Goal: Task Accomplishment & Management: Complete application form

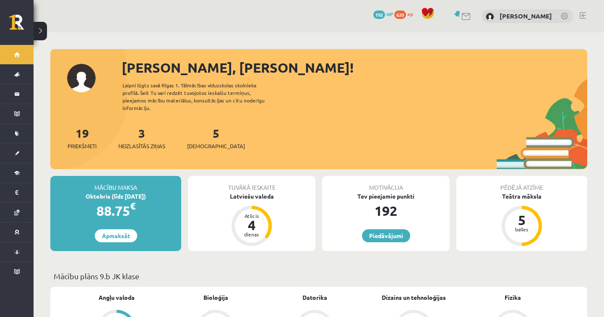
click at [143, 134] on div "3 Neizlasītās ziņas" at bounding box center [141, 137] width 47 height 26
click at [143, 142] on span "Neizlasītās ziņas" at bounding box center [141, 146] width 47 height 8
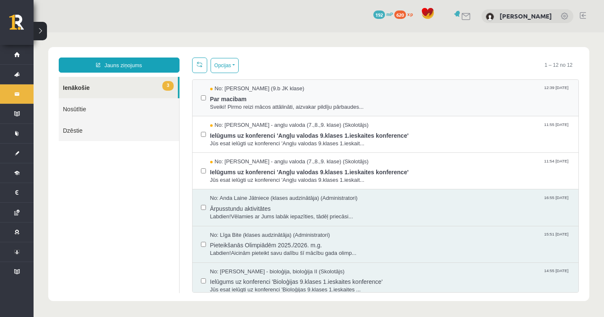
click at [396, 111] on div "No: Signe Osvalde (9.b JK klase) 12:39 11/09/2025 Par macibam Sveiki! Pirmo rei…" at bounding box center [386, 98] width 387 height 37
click at [375, 102] on span "Par macibam" at bounding box center [390, 98] width 361 height 10
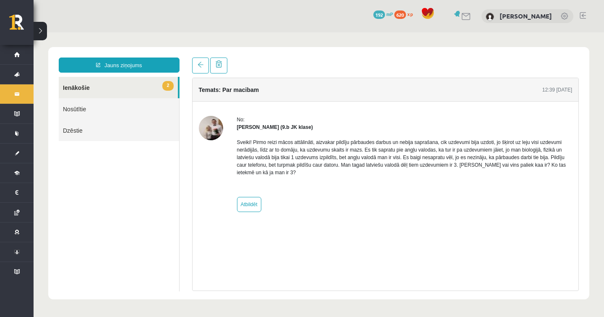
click at [214, 133] on img at bounding box center [211, 128] width 24 height 24
click at [446, 181] on div "Sveiki! Pirmo reizi mācos attālināti, aizvakar pildīju pārbaudes darbus un nebi…" at bounding box center [405, 161] width 336 height 60
drag, startPoint x: 335, startPoint y: 189, endPoint x: 285, endPoint y: 178, distance: 52.1
click at [285, 178] on div "Sveiki! Pirmo reizi mācos attālināti, aizvakar pildīju pārbaudes darbus un nebi…" at bounding box center [405, 161] width 336 height 60
click at [89, 84] on link "2 Ienākošie" at bounding box center [118, 87] width 119 height 21
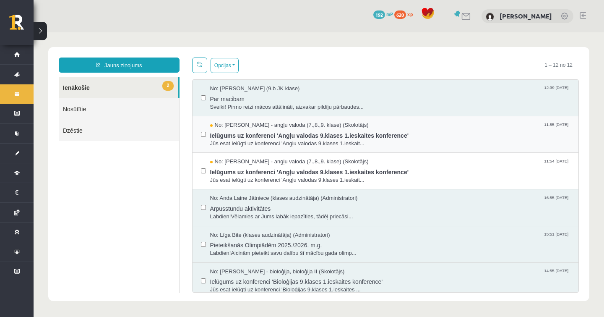
click at [266, 120] on div "No: Laila Priedīte-Dimiņa - angļu valoda (7.,8.,9. klase) (Skolotājs) 11:55 11/…" at bounding box center [386, 134] width 387 height 37
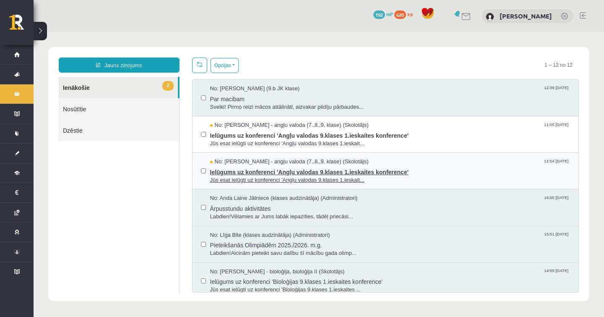
click at [275, 166] on span "Ielūgums uz konferenci 'Angļu valodas 9.klases 1.ieskaites konference'" at bounding box center [390, 171] width 361 height 10
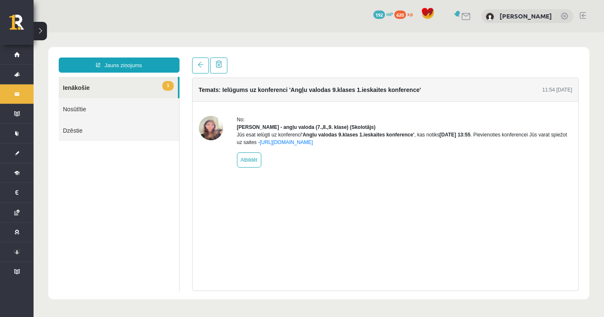
click at [136, 87] on link "1 Ienākošie" at bounding box center [118, 87] width 119 height 21
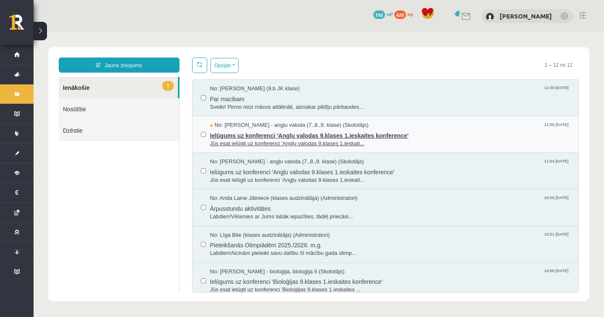
click at [436, 136] on span "Ielūgums uz konferenci 'Angļu valodas 9.klases 1.ieskaites konference'" at bounding box center [390, 134] width 361 height 10
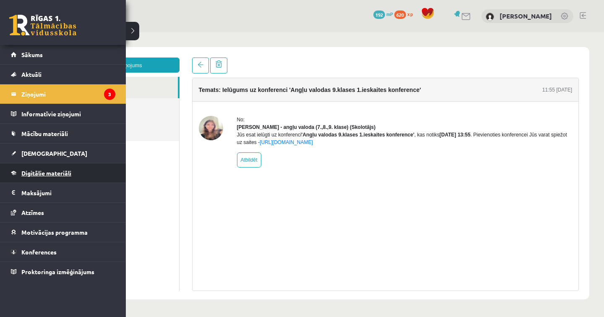
click at [45, 170] on span "Digitālie materiāli" at bounding box center [46, 173] width 50 height 8
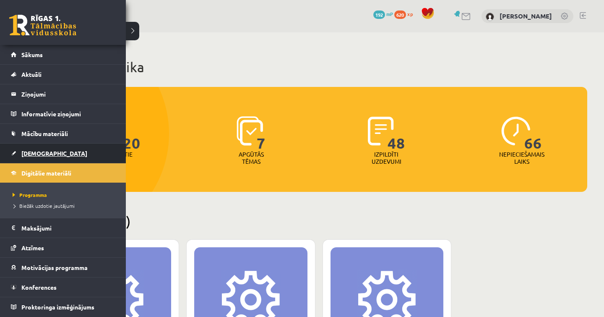
click at [47, 153] on link "[DEMOGRAPHIC_DATA]" at bounding box center [63, 153] width 105 height 19
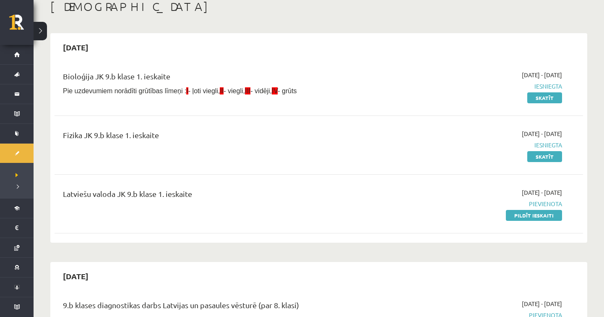
scroll to position [49, 0]
drag, startPoint x: 443, startPoint y: 170, endPoint x: 560, endPoint y: 170, distance: 117.1
click at [560, 170] on div "Bioloģija JK 9.b klase 1. ieskaite Pie uzdevumiem norādīti grūtības līmeņi : I …" at bounding box center [319, 151] width 529 height 176
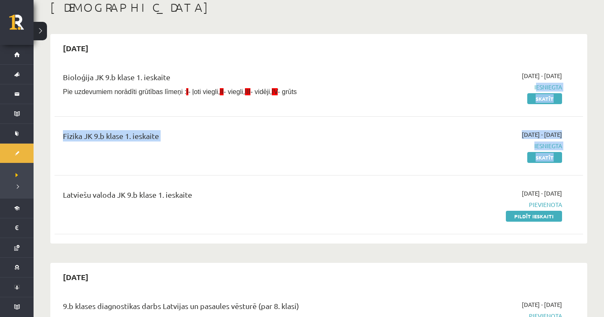
drag, startPoint x: 560, startPoint y: 175, endPoint x: 442, endPoint y: 82, distance: 149.8
click at [442, 82] on div "Bioloģija JK 9.b klase 1. ieskaite Pie uzdevumiem norādīti grūtības līmeņi : I …" at bounding box center [319, 151] width 529 height 176
drag, startPoint x: 440, startPoint y: 68, endPoint x: 568, endPoint y: 172, distance: 165.2
click at [568, 172] on div "Bioloģija JK 9.b klase 1. ieskaite Pie uzdevumiem norādīti grūtības līmeņi : I …" at bounding box center [319, 151] width 529 height 176
drag, startPoint x: 570, startPoint y: 106, endPoint x: 556, endPoint y: 55, distance: 53.0
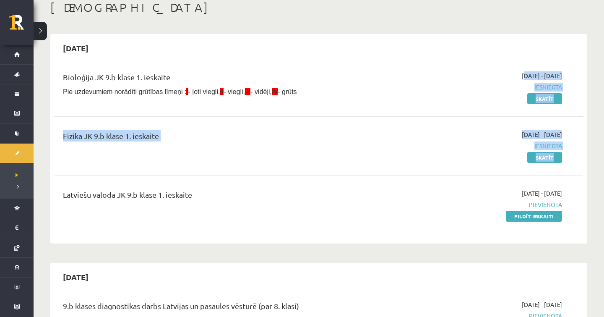
click at [556, 55] on div "2025-09-15 Bioloģija JK 9.b klase 1. ieskaite Pie uzdevumiem norādīti grūtības …" at bounding box center [318, 138] width 537 height 209
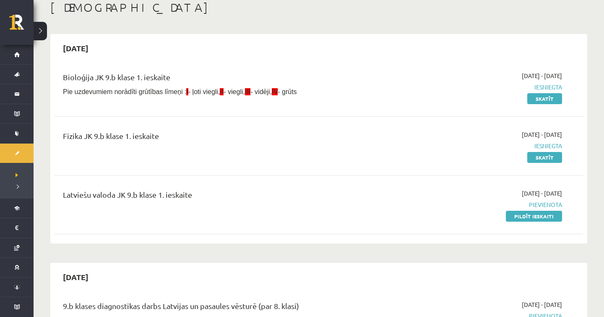
click at [573, 84] on div "Bioloģija JK 9.b klase 1. ieskaite Pie uzdevumiem norādīti grūtības līmeņi : I …" at bounding box center [319, 86] width 512 height 31
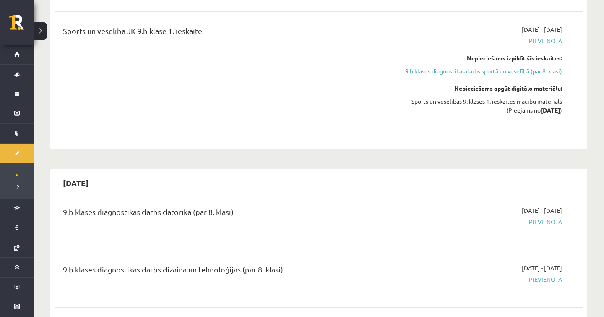
scroll to position [1037, 0]
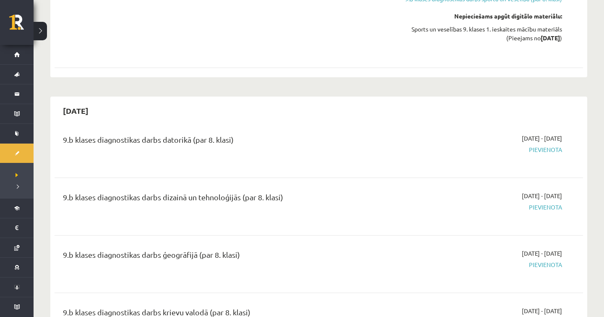
drag, startPoint x: 569, startPoint y: 74, endPoint x: 538, endPoint y: 21, distance: 61.3
click at [538, 21] on div "Nepieciešams apgūt digitālo materiālu:" at bounding box center [483, 16] width 158 height 9
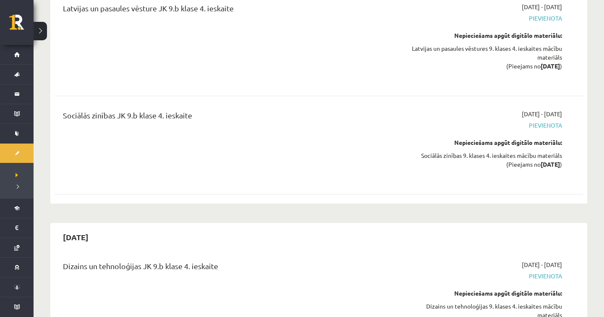
scroll to position [5129, 0]
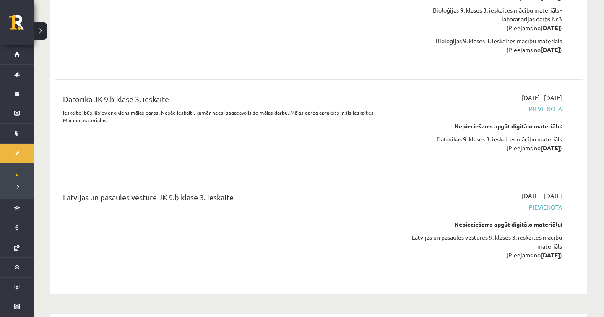
drag, startPoint x: 601, startPoint y: 288, endPoint x: 600, endPoint y: 276, distance: 12.6
drag, startPoint x: 602, startPoint y: 190, endPoint x: 583, endPoint y: 106, distance: 86.5
drag, startPoint x: 600, startPoint y: 189, endPoint x: 602, endPoint y: 180, distance: 9.5
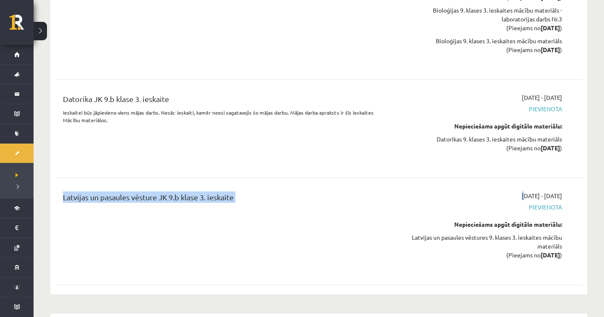
drag, startPoint x: 603, startPoint y: 194, endPoint x: 596, endPoint y: 187, distance: 9.5
drag, startPoint x: 600, startPoint y: 189, endPoint x: 601, endPoint y: 179, distance: 10.1
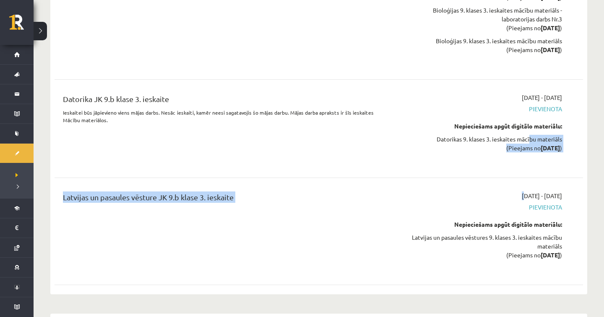
drag, startPoint x: 600, startPoint y: 191, endPoint x: 483, endPoint y: 290, distance: 153.1
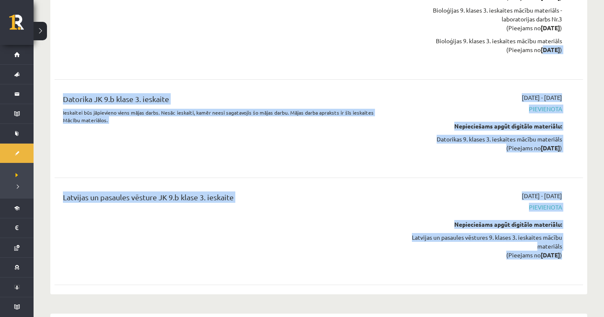
drag, startPoint x: 576, startPoint y: 258, endPoint x: 535, endPoint y: 55, distance: 207.3
click at [535, 55] on div "Angļu valoda JK 9.b klase 3. ieskaite 2026-01-01 - 2026-01-15 Pievienota Nepiec…" at bounding box center [319, 43] width 529 height 494
click at [446, 92] on div "Datorika JK 9.b klase 3. ieskaite Ieskaitei būs jāpievieno viens mājas darbs. N…" at bounding box center [319, 129] width 529 height 88
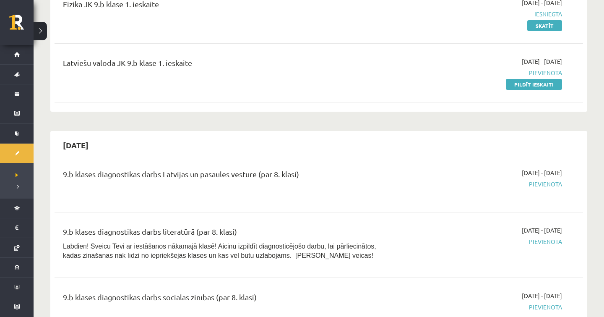
scroll to position [0, 0]
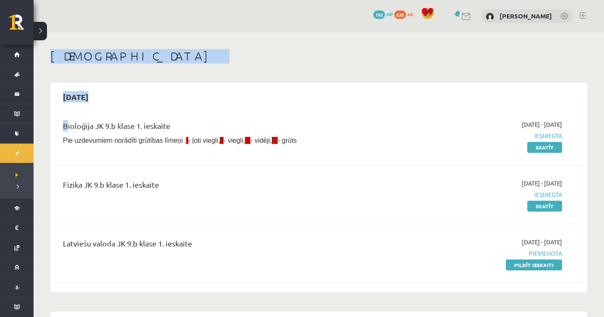
drag, startPoint x: 308, startPoint y: 115, endPoint x: 339, endPoint y: 37, distance: 84.3
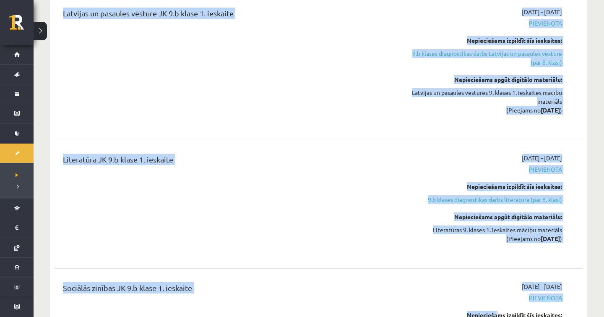
scroll to position [679, 0]
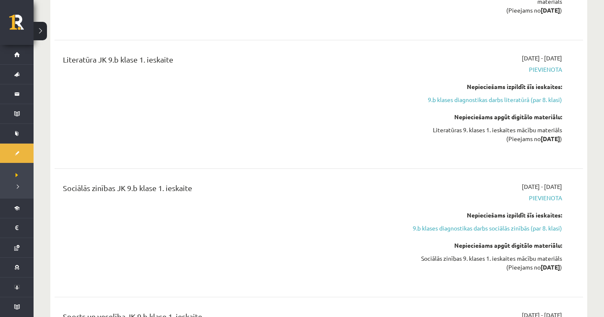
drag, startPoint x: 339, startPoint y: 37, endPoint x: 604, endPoint y: 355, distance: 414.2
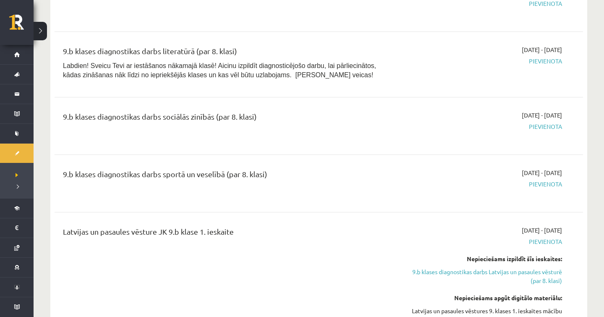
scroll to position [52, 0]
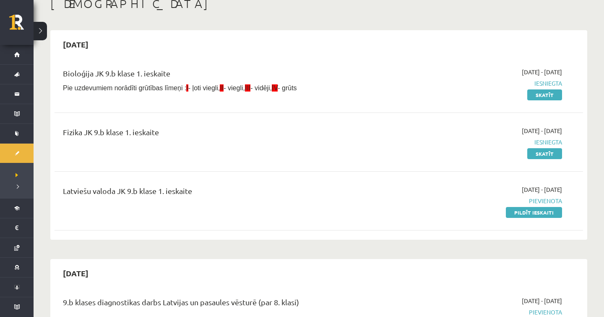
click at [524, 217] on div "Latviešu valoda JK 9.b klase 1. ieskaite 2025-09-01 - 2025-09-15 Pievienota Pil…" at bounding box center [319, 201] width 529 height 48
click at [538, 211] on link "Pildīt ieskaiti" at bounding box center [534, 212] width 56 height 11
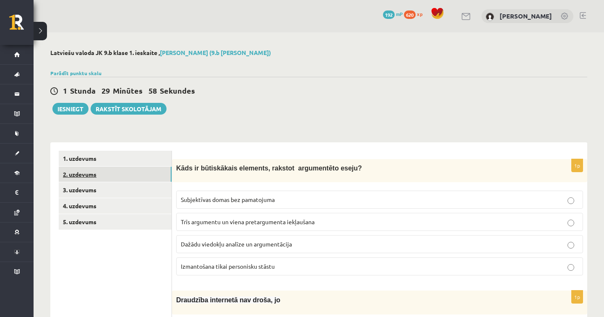
click at [119, 172] on link "2. uzdevums" at bounding box center [115, 175] width 113 height 16
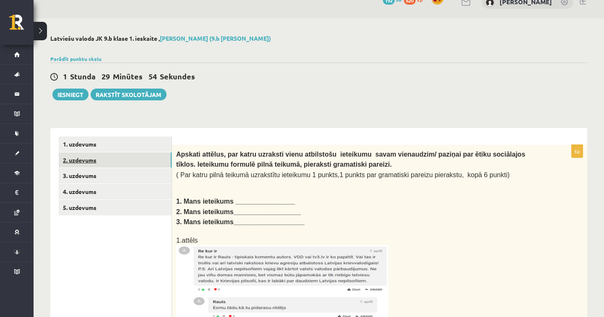
scroll to position [18, 0]
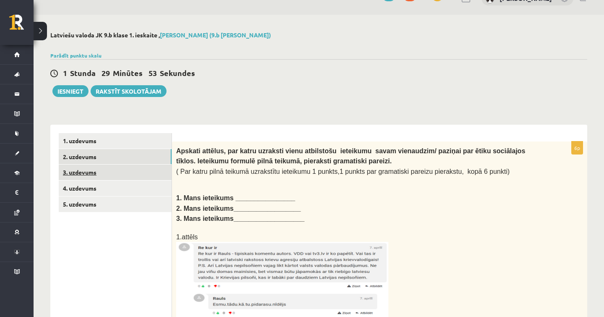
click at [110, 165] on link "3. uzdevums" at bounding box center [115, 173] width 113 height 16
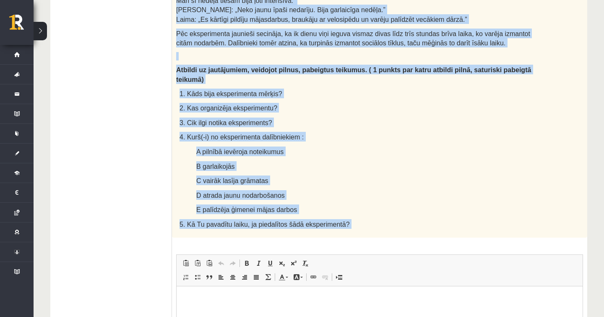
scroll to position [466, 0]
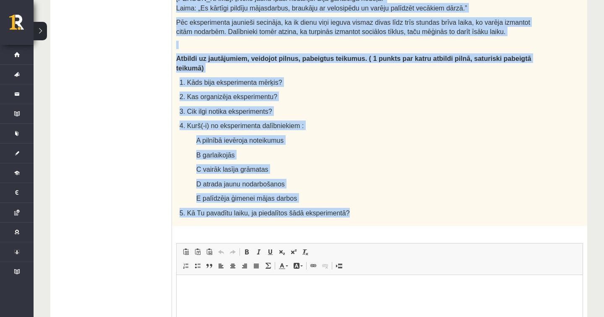
drag, startPoint x: 177, startPoint y: 22, endPoint x: 366, endPoint y: 199, distance: 259.2
copy div "Lore ipsumd si amet consectet! Adi elits do eiusm tem incididuntu laboree? Dolo…"
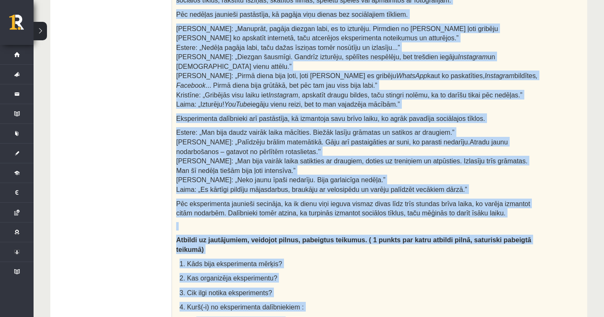
scroll to position [572, 0]
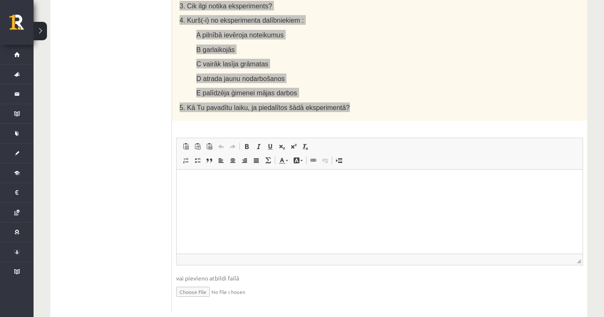
click at [334, 184] on p "Editor, wiswyg-editor-user-answer-47024751479000" at bounding box center [379, 182] width 389 height 9
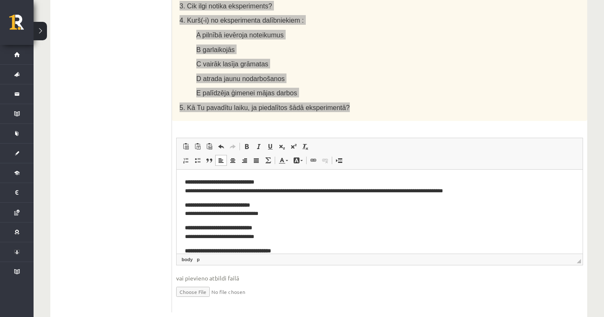
scroll to position [132, 0]
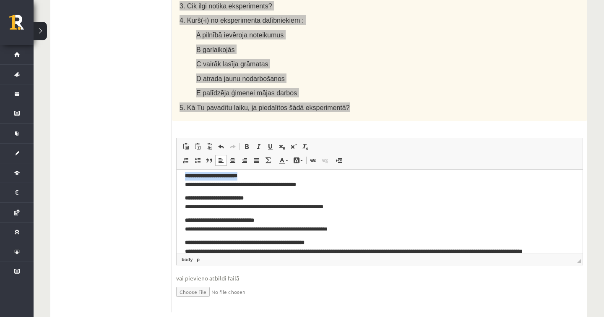
drag, startPoint x: 253, startPoint y: 174, endPoint x: 177, endPoint y: 175, distance: 76.8
click at [177, 175] on html "**********" at bounding box center [380, 150] width 406 height 226
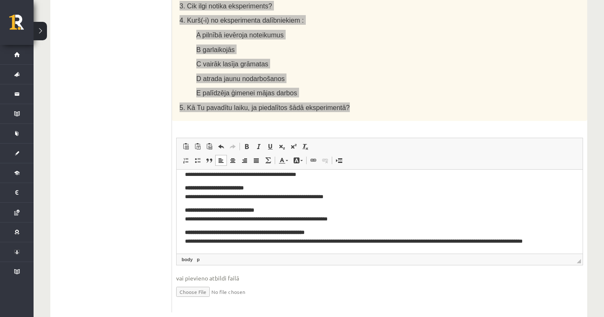
scroll to position [120, 0]
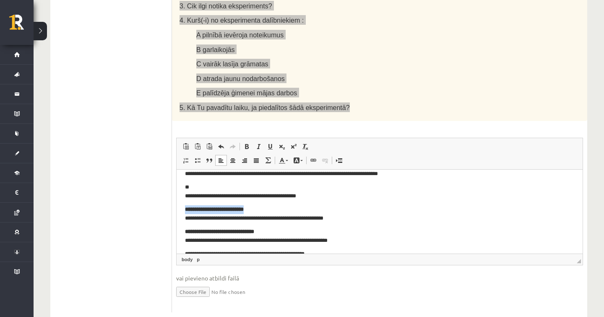
drag, startPoint x: 274, startPoint y: 208, endPoint x: 161, endPoint y: 206, distance: 112.9
click at [177, 206] on html "**********" at bounding box center [380, 162] width 406 height 226
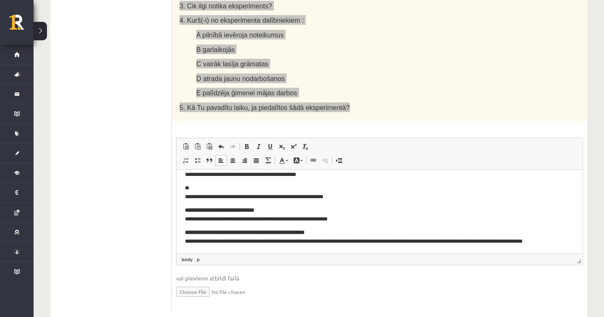
scroll to position [141, 0]
drag, startPoint x: 340, startPoint y: 233, endPoint x: 112, endPoint y: 233, distance: 228.7
click at [177, 233] on html "**********" at bounding box center [380, 141] width 406 height 226
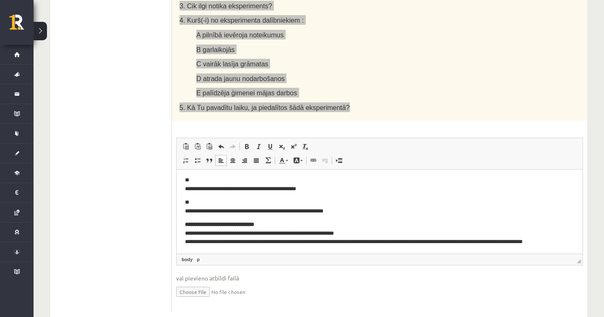
click at [359, 233] on p "**********" at bounding box center [379, 232] width 389 height 25
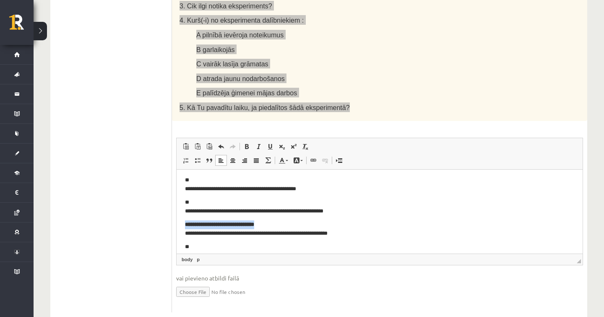
drag, startPoint x: 275, startPoint y: 223, endPoint x: 170, endPoint y: 223, distance: 104.9
click at [177, 223] on html "**********" at bounding box center [380, 155] width 406 height 226
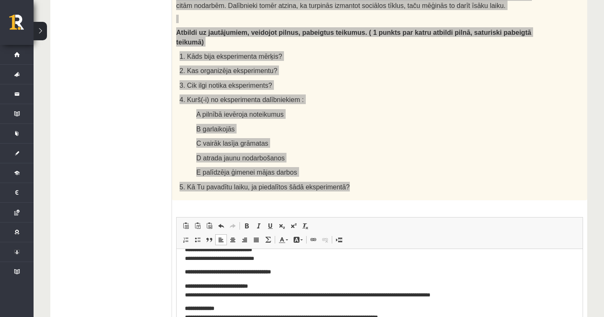
scroll to position [57, 0]
drag, startPoint x: 224, startPoint y: 308, endPoint x: 170, endPoint y: 309, distance: 53.7
click at [177, 309] on html "**********" at bounding box center [380, 305] width 406 height 226
drag, startPoint x: 267, startPoint y: 287, endPoint x: 175, endPoint y: 284, distance: 91.9
click at [177, 284] on html "**********" at bounding box center [380, 305] width 406 height 226
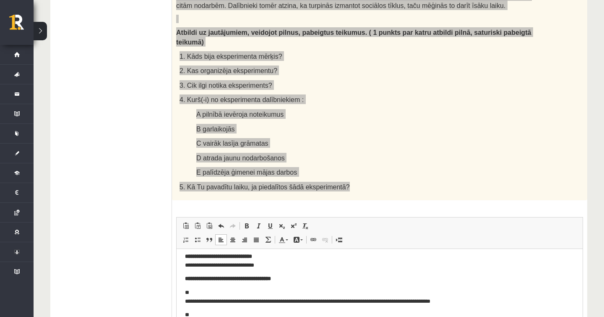
scroll to position [50, 0]
drag, startPoint x: 292, startPoint y: 274, endPoint x: 175, endPoint y: 278, distance: 116.8
click at [177, 278] on html "**********" at bounding box center [380, 311] width 406 height 225
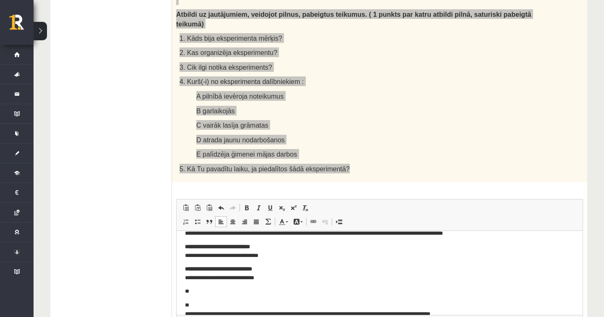
scroll to position [8, 0]
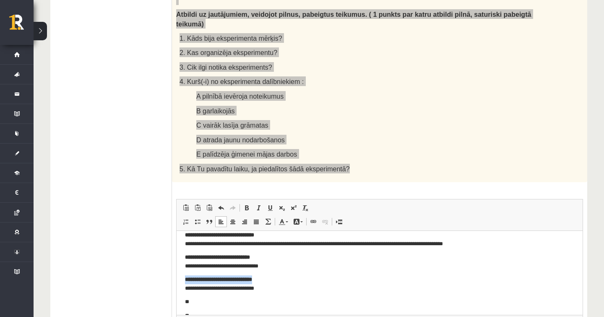
drag, startPoint x: 266, startPoint y: 279, endPoint x: 157, endPoint y: 280, distance: 108.7
drag, startPoint x: 277, startPoint y: 257, endPoint x: 165, endPoint y: 250, distance: 111.4
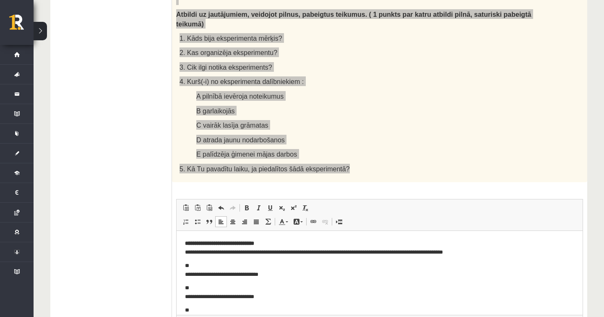
scroll to position [0, 0]
drag, startPoint x: 285, startPoint y: 243, endPoint x: 175, endPoint y: 243, distance: 110.0
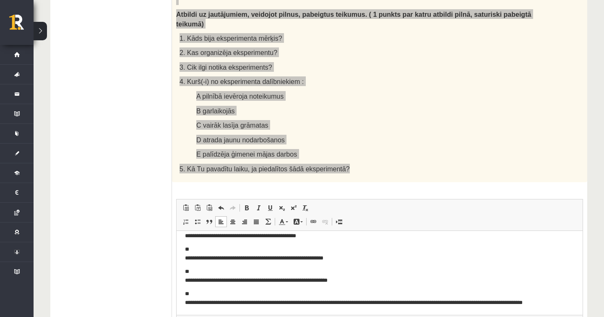
scroll to position [118, 0]
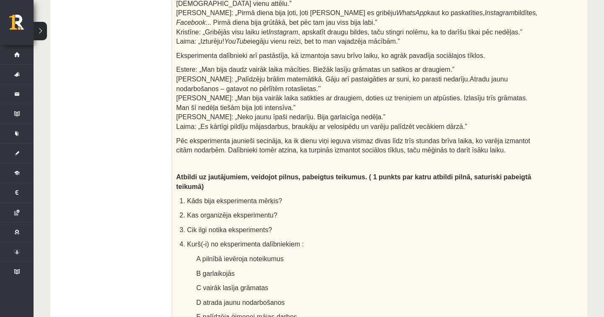
click at [66, 171] on ul "1. uzdevums 2. uzdevums 3. uzdevums 4. uzdevums 5. uzdevums" at bounding box center [115, 169] width 113 height 733
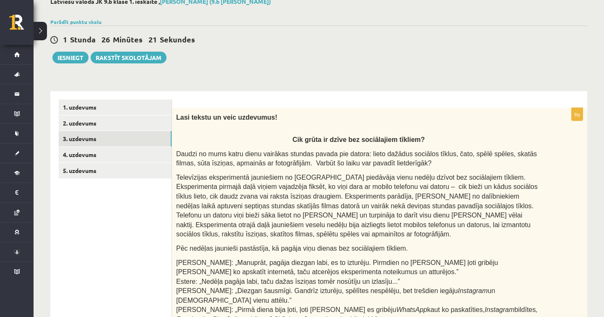
scroll to position [73, 0]
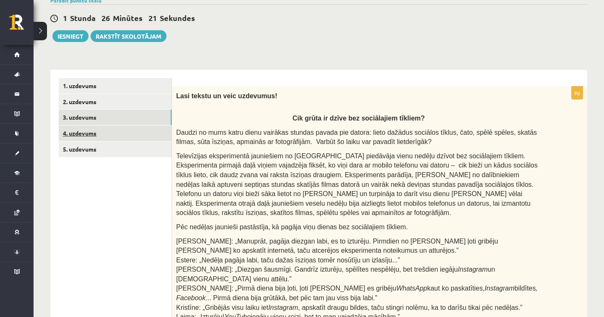
click at [103, 135] on link "4. uzdevums" at bounding box center [115, 133] width 113 height 16
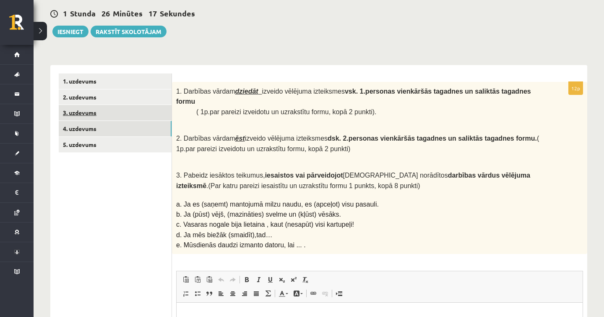
scroll to position [77, 0]
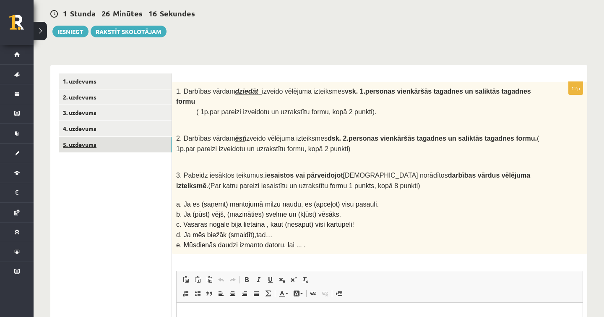
click at [103, 147] on link "5. uzdevums" at bounding box center [115, 145] width 113 height 16
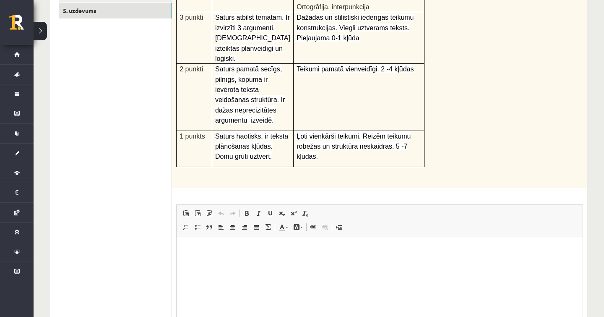
scroll to position [142, 0]
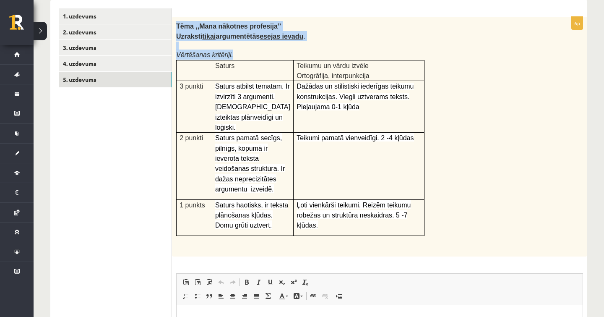
drag, startPoint x: 177, startPoint y: 24, endPoint x: 423, endPoint y: 224, distance: 317.7
click at [423, 224] on div "Tēma ,,Mana nākotnes profesija’’ Uzraksti tikai argumentētās esejas ievadu . Vē…" at bounding box center [380, 137] width 416 height 240
copy div "Tēma ,,[PERSON_NAME] nākotnes profesija’’ Uzraksti tikai argumentētās esejas ie…"
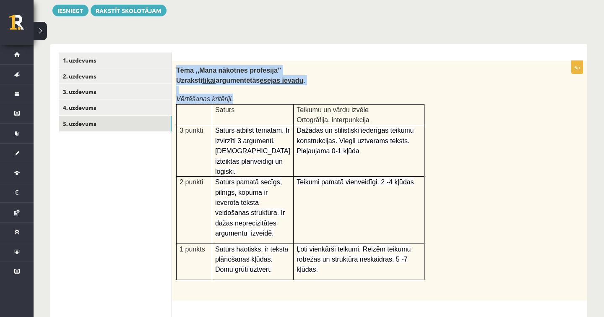
scroll to position [100, 0]
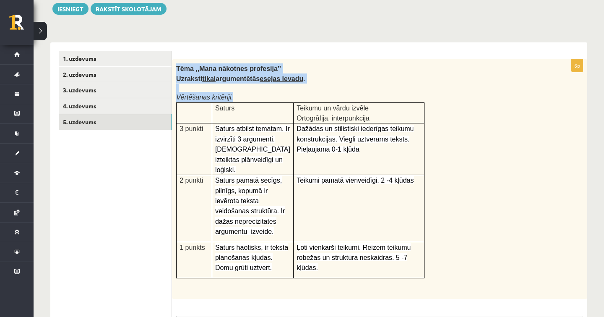
click at [440, 154] on div "Tēma ,,Mana nākotnes profesija’’ Uzraksti tikai argumentētās esejas ievadu . Vē…" at bounding box center [380, 179] width 416 height 240
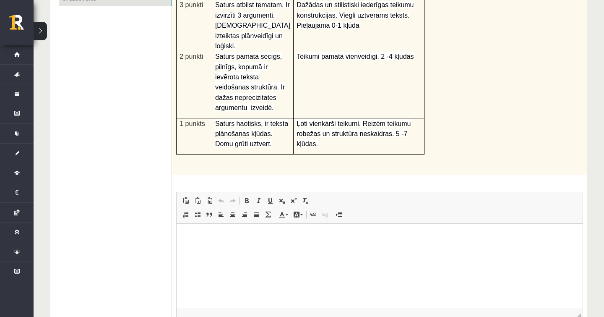
scroll to position [255, 0]
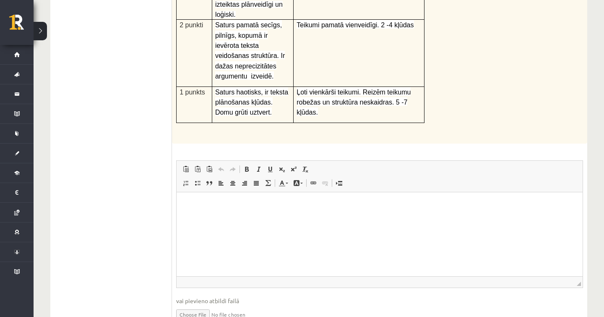
click at [408, 176] on span "Editor toolbars Paste Keyboard shortcut Command+V Paste as plain text Keyboard …" at bounding box center [380, 176] width 406 height 31
click at [406, 190] on span "Editor toolbars Paste Keyboard shortcut Command+V Paste as plain text Keyboard …" at bounding box center [380, 176] width 406 height 31
click at [384, 210] on html at bounding box center [380, 205] width 406 height 26
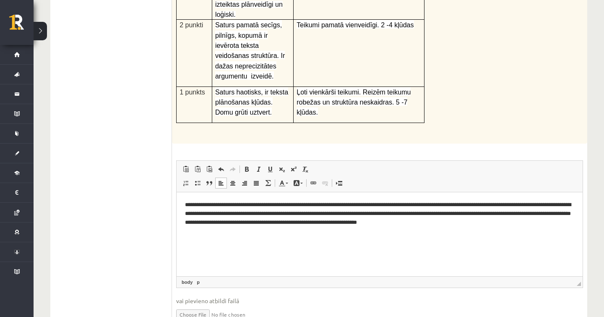
click at [183, 204] on html "**********" at bounding box center [380, 213] width 406 height 42
click at [364, 229] on html "**********" at bounding box center [380, 213] width 406 height 42
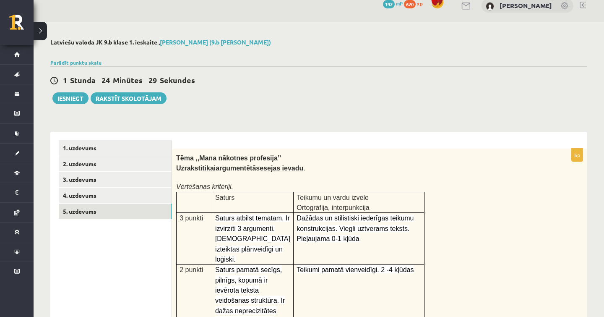
scroll to position [11, 0]
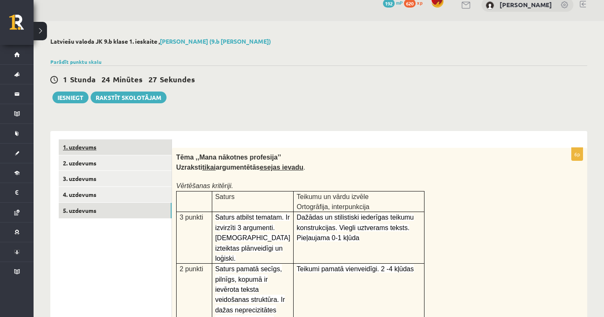
click at [152, 149] on link "1. uzdevums" at bounding box center [115, 147] width 113 height 16
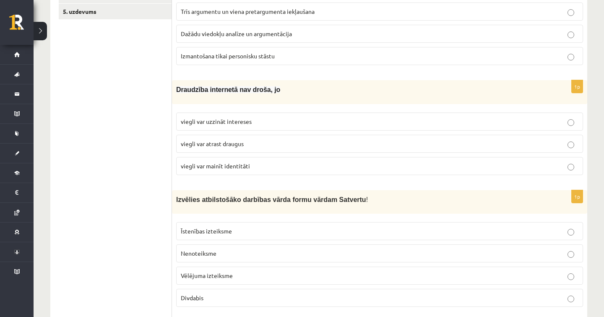
scroll to position [108, 0]
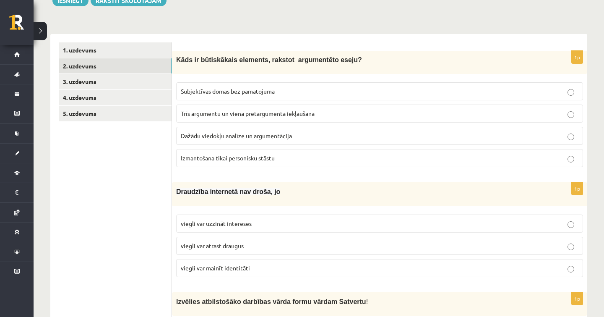
click at [86, 65] on link "2. uzdevums" at bounding box center [115, 66] width 113 height 16
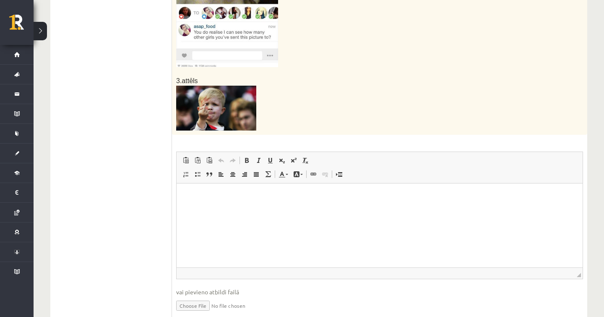
scroll to position [459, 0]
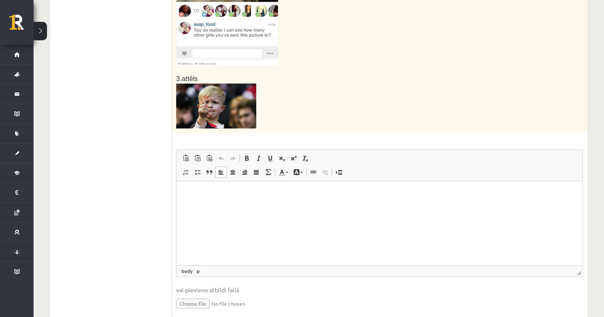
click at [245, 197] on p "Editor, wiswyg-editor-user-answer-47024976280320" at bounding box center [379, 194] width 389 height 9
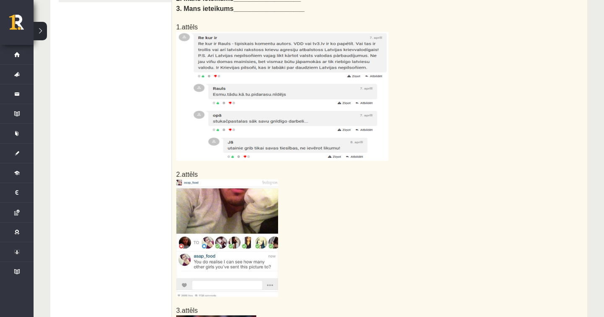
scroll to position [236, 0]
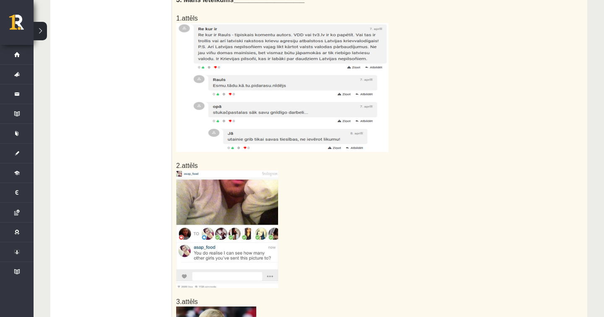
click at [258, 209] on img at bounding box center [227, 229] width 102 height 118
click at [240, 215] on img at bounding box center [227, 229] width 102 height 118
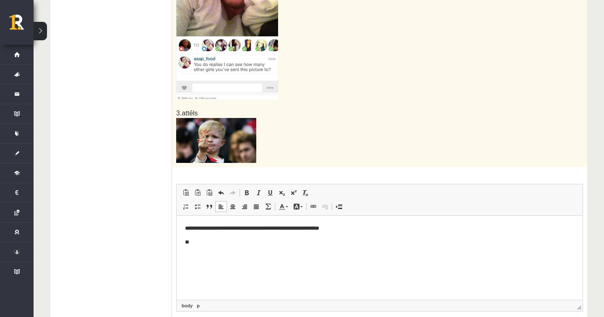
scroll to position [428, 0]
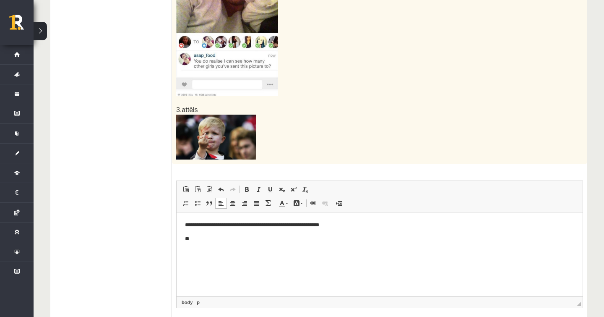
click at [257, 237] on p "**" at bounding box center [379, 239] width 389 height 8
click at [192, 236] on p "**********" at bounding box center [379, 239] width 389 height 8
click at [231, 238] on p "**********" at bounding box center [379, 239] width 389 height 8
click at [303, 254] on p "**" at bounding box center [379, 252] width 389 height 8
click at [251, 226] on p "**********" at bounding box center [379, 225] width 389 height 8
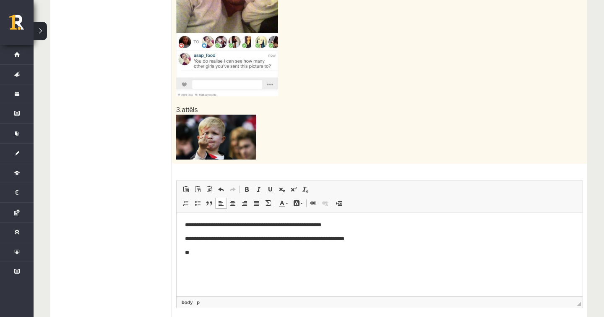
click at [280, 265] on html "**********" at bounding box center [380, 238] width 406 height 53
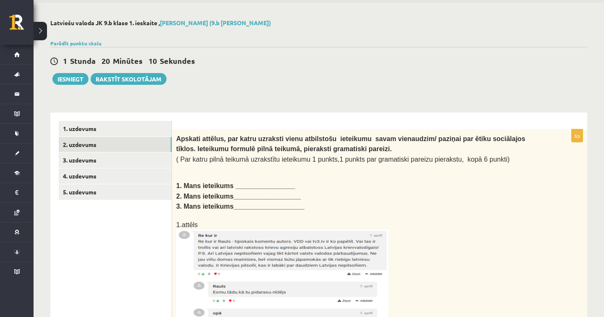
scroll to position [0, 0]
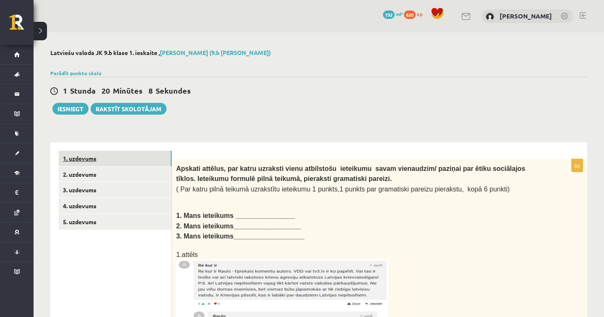
click at [96, 165] on link "1. uzdevums" at bounding box center [115, 159] width 113 height 16
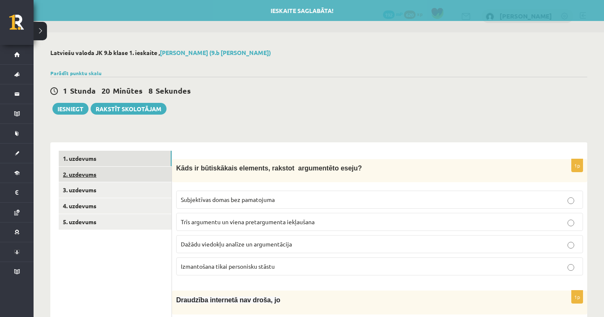
click at [96, 170] on link "2. uzdevums" at bounding box center [115, 175] width 113 height 16
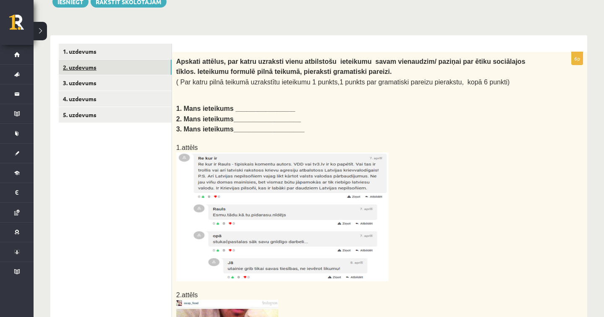
scroll to position [45, 0]
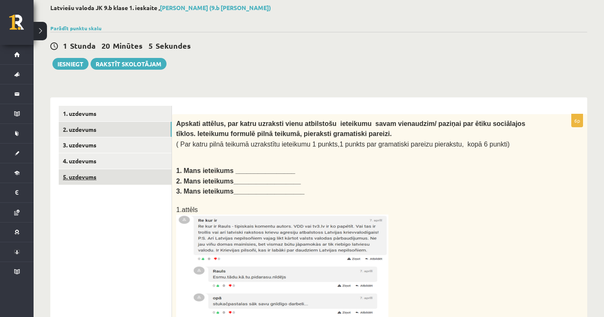
click at [82, 175] on link "5. uzdevums" at bounding box center [115, 177] width 113 height 16
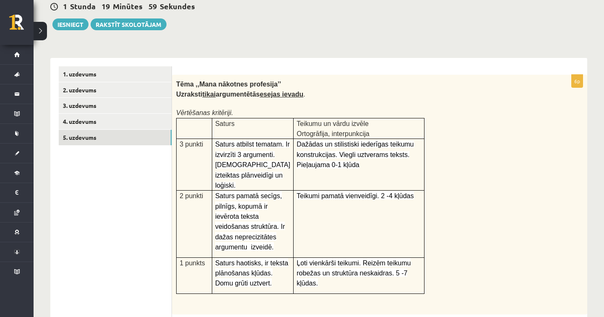
scroll to position [28, 0]
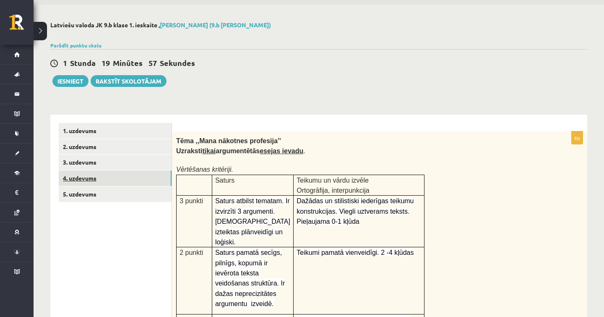
click at [100, 181] on link "4. uzdevums" at bounding box center [115, 178] width 113 height 16
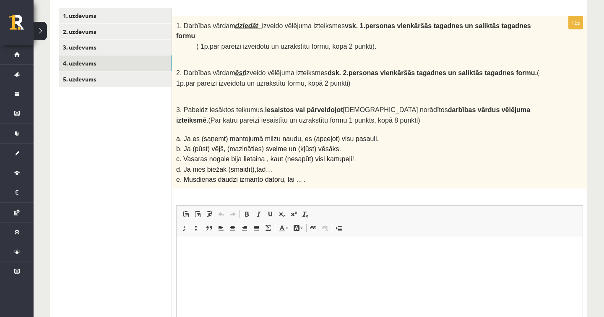
scroll to position [137, 0]
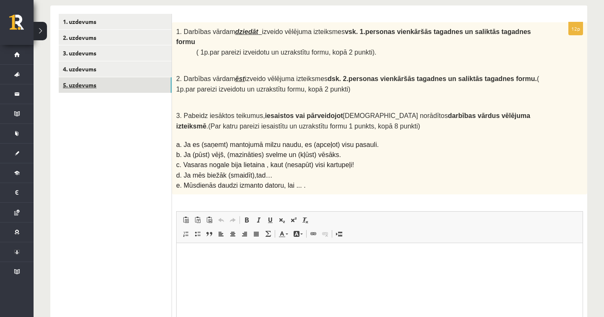
click at [91, 89] on link "5. uzdevums" at bounding box center [115, 85] width 113 height 16
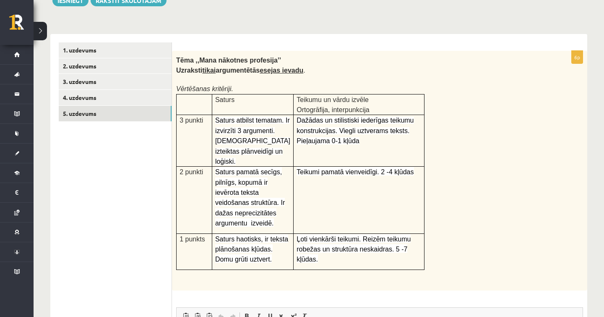
scroll to position [76, 0]
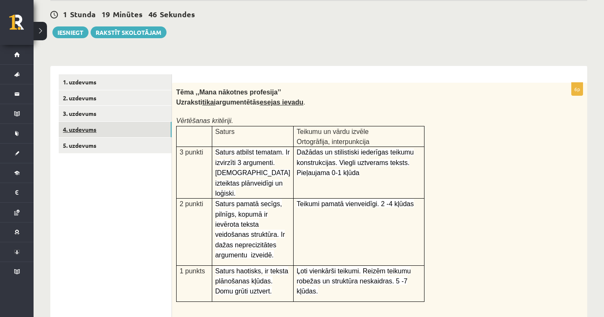
click at [114, 128] on link "4. uzdevums" at bounding box center [115, 130] width 113 height 16
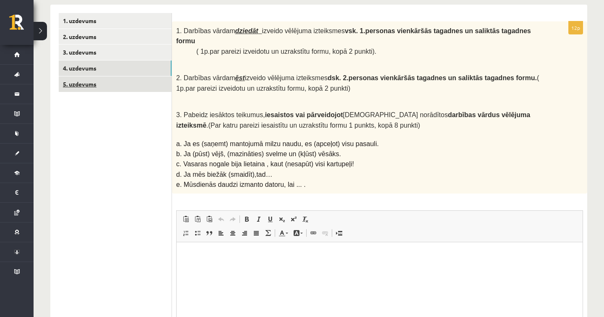
scroll to position [138, 0]
click at [112, 87] on link "5. uzdevums" at bounding box center [115, 84] width 113 height 16
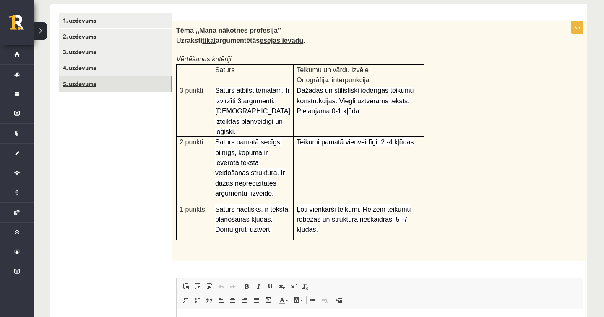
scroll to position [0, 0]
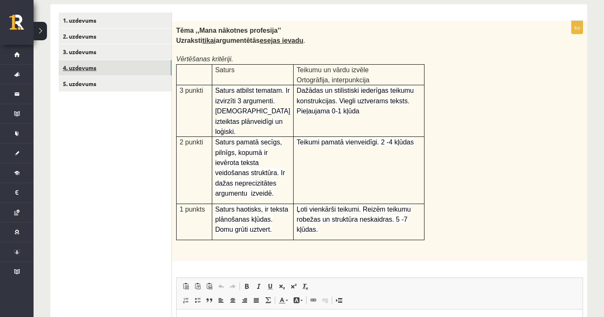
click at [115, 73] on link "4. uzdevums" at bounding box center [115, 68] width 113 height 16
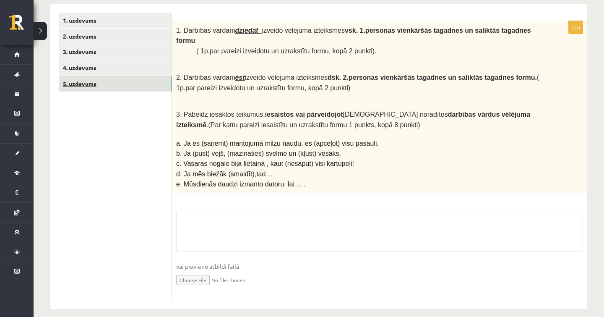
click at [115, 81] on link "5. uzdevums" at bounding box center [115, 84] width 113 height 16
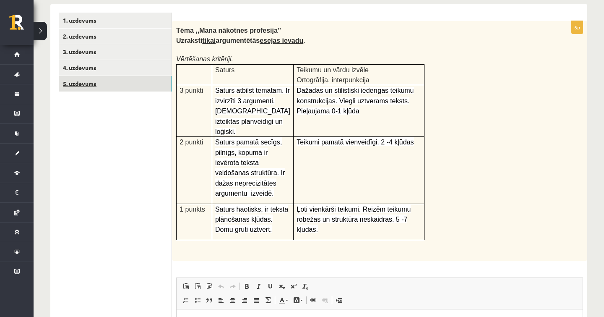
click at [115, 76] on link "5. uzdevums" at bounding box center [115, 84] width 113 height 16
click at [118, 68] on link "4. uzdevums" at bounding box center [115, 68] width 113 height 16
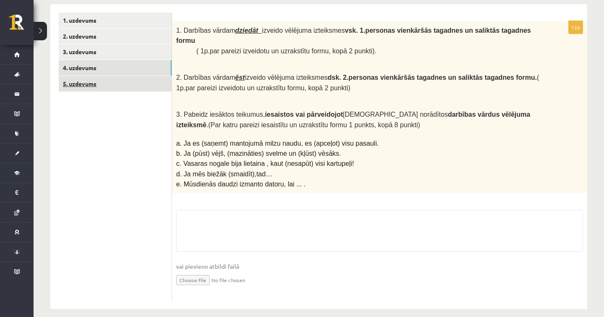
click at [115, 81] on link "5. uzdevums" at bounding box center [115, 84] width 113 height 16
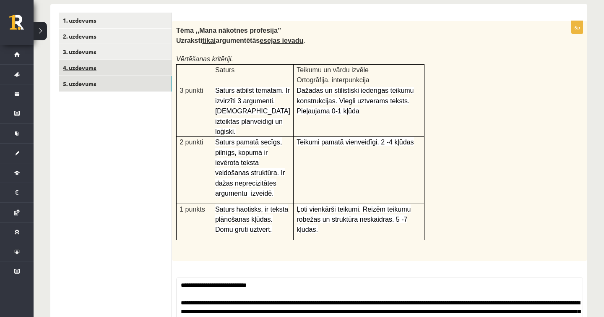
click at [115, 69] on link "4. uzdevums" at bounding box center [115, 68] width 113 height 16
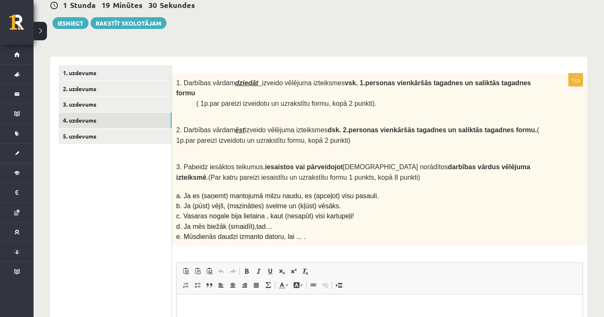
scroll to position [85, 0]
click at [102, 75] on link "1. uzdevums" at bounding box center [115, 73] width 113 height 16
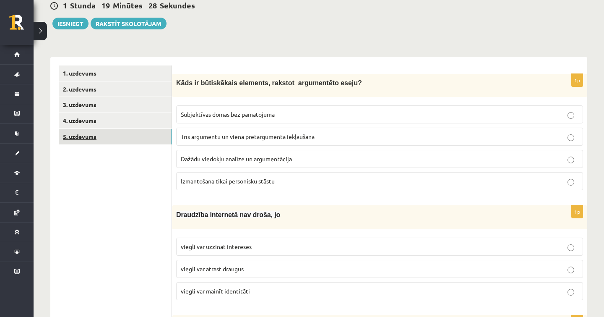
click at [107, 133] on link "5. uzdevums" at bounding box center [115, 137] width 113 height 16
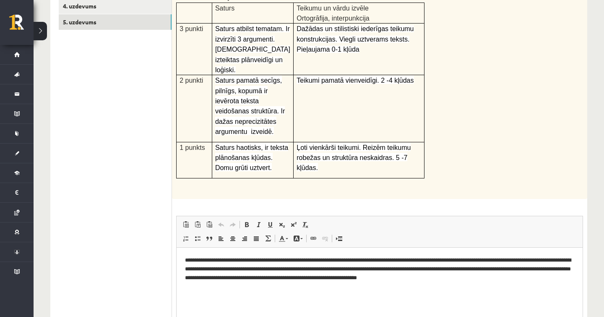
scroll to position [203, 0]
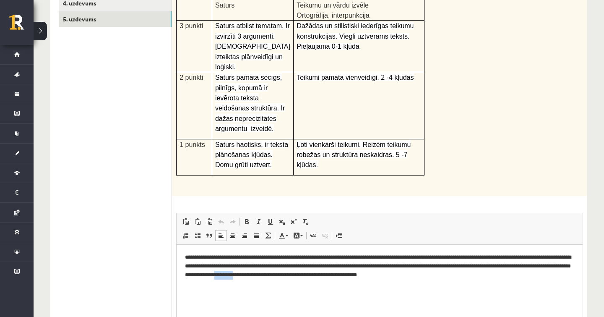
drag, startPoint x: 360, startPoint y: 275, endPoint x: 337, endPoint y: 276, distance: 22.7
click at [337, 276] on p "**********" at bounding box center [379, 265] width 389 height 25
click at [340, 280] on html "**********" at bounding box center [380, 266] width 406 height 42
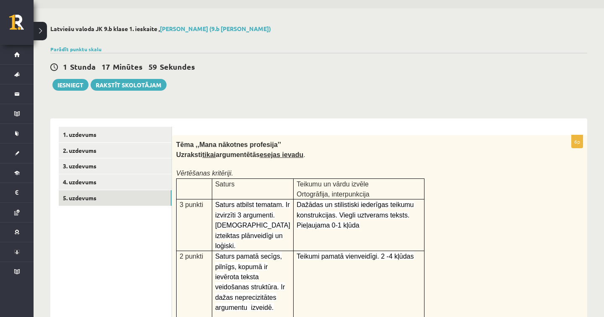
scroll to position [26, 0]
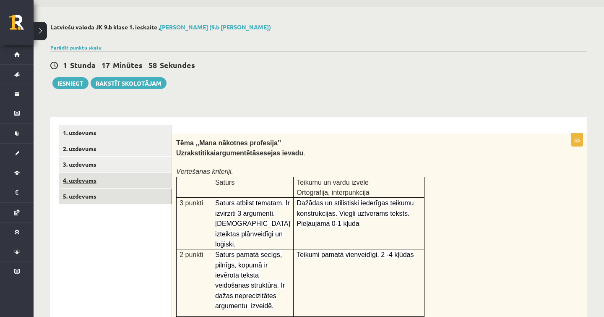
click at [105, 182] on link "4. uzdevums" at bounding box center [115, 180] width 113 height 16
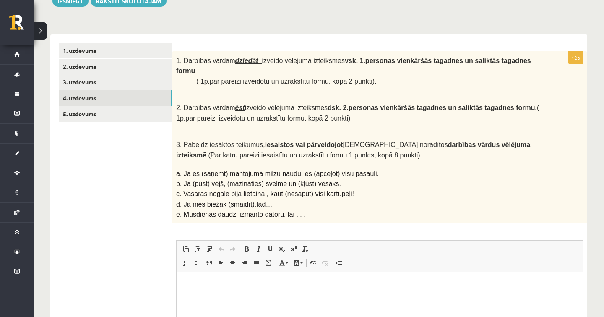
scroll to position [105, 0]
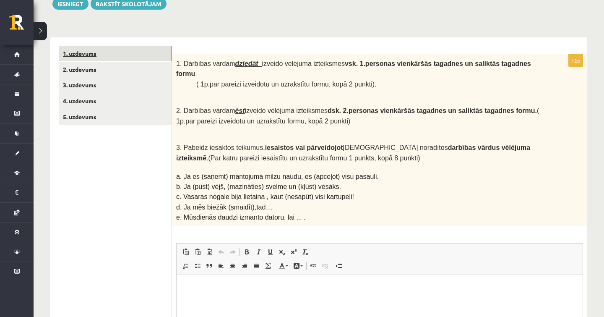
click at [117, 57] on link "1. uzdevums" at bounding box center [115, 54] width 113 height 16
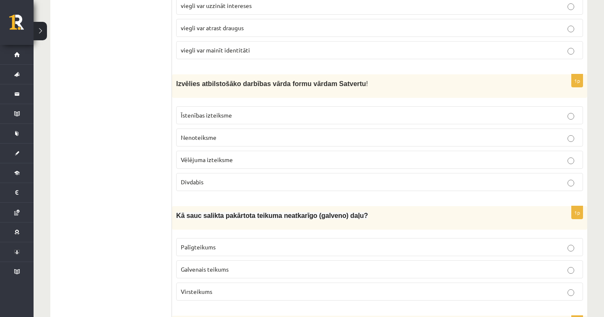
scroll to position [119, 0]
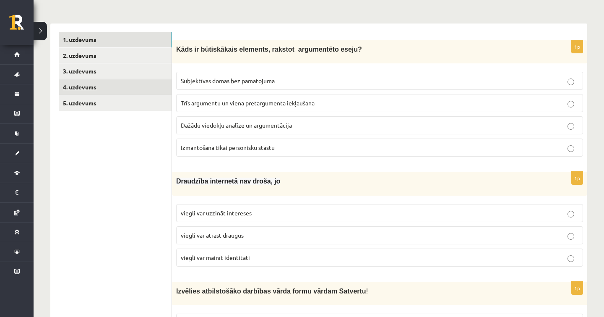
click at [103, 89] on link "4. uzdevums" at bounding box center [115, 87] width 113 height 16
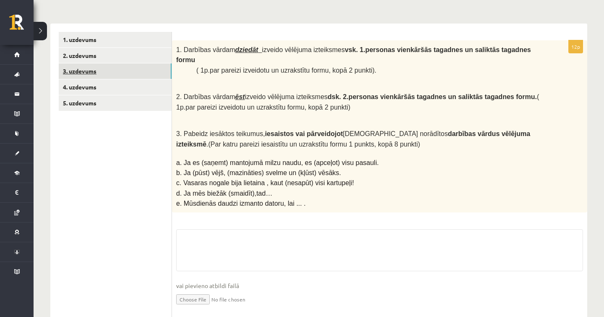
click at [109, 73] on link "3. uzdevums" at bounding box center [115, 71] width 113 height 16
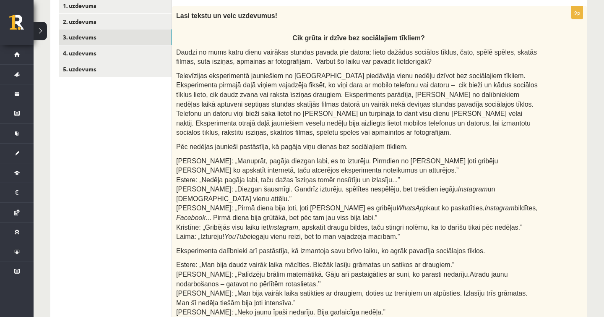
scroll to position [152, 0]
click at [94, 47] on link "4. uzdevums" at bounding box center [115, 54] width 113 height 16
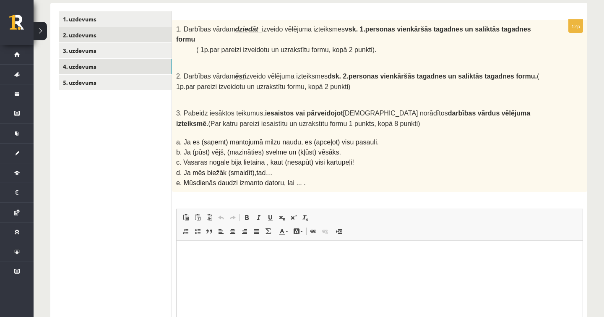
scroll to position [0, 0]
click at [96, 35] on link "2. uzdevums" at bounding box center [115, 35] width 113 height 16
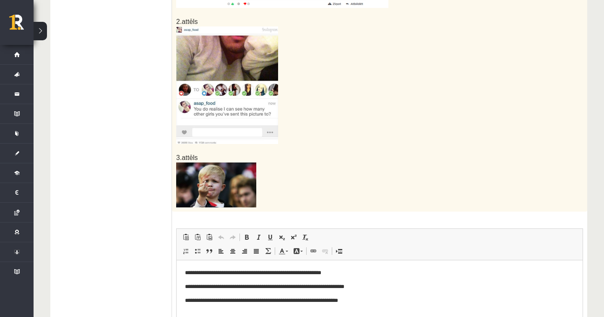
scroll to position [378, 0]
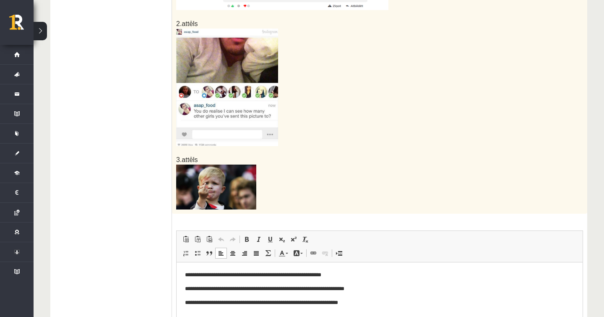
click at [252, 276] on p "**********" at bounding box center [379, 275] width 389 height 8
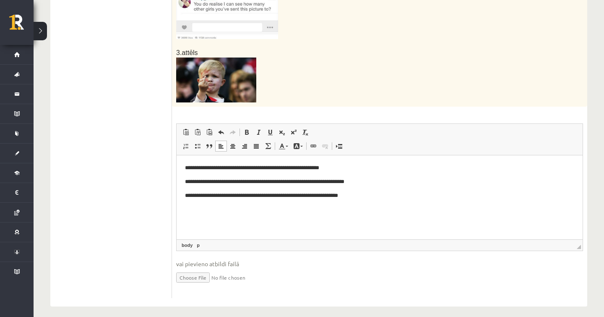
scroll to position [484, 0]
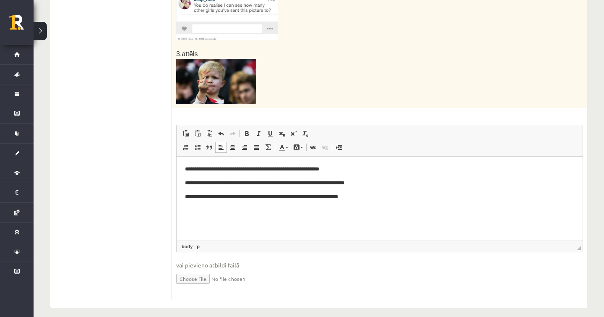
click at [325, 186] on p "**********" at bounding box center [379, 183] width 389 height 8
click at [324, 184] on p "**********" at bounding box center [379, 183] width 389 height 8
click at [245, 209] on html "**********" at bounding box center [380, 183] width 406 height 53
click at [306, 185] on p "**********" at bounding box center [379, 183] width 389 height 8
click at [379, 209] on html "**********" at bounding box center [380, 183] width 406 height 53
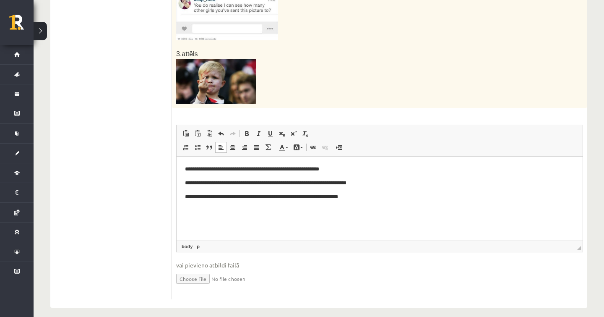
click at [313, 197] on p "**********" at bounding box center [379, 197] width 389 height 8
click at [307, 196] on p "**********" at bounding box center [379, 197] width 389 height 8
click at [307, 198] on p "**********" at bounding box center [379, 197] width 389 height 8
click at [304, 198] on p "**********" at bounding box center [379, 197] width 389 height 8
click at [307, 198] on p "**********" at bounding box center [379, 197] width 389 height 8
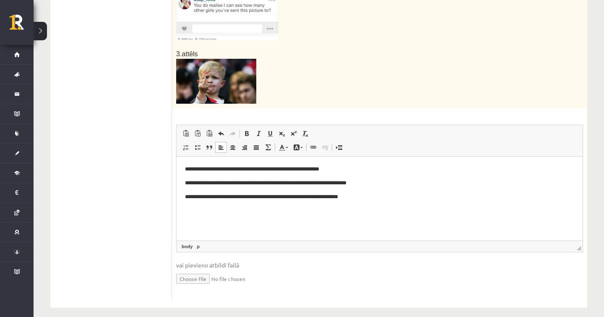
click at [341, 209] on html "**********" at bounding box center [380, 183] width 406 height 53
click at [248, 197] on p "**********" at bounding box center [379, 197] width 389 height 8
click at [305, 197] on p "**********" at bounding box center [379, 197] width 389 height 8
drag, startPoint x: 349, startPoint y: 198, endPoint x: 309, endPoint y: 199, distance: 39.5
click at [309, 199] on p "**********" at bounding box center [379, 197] width 389 height 8
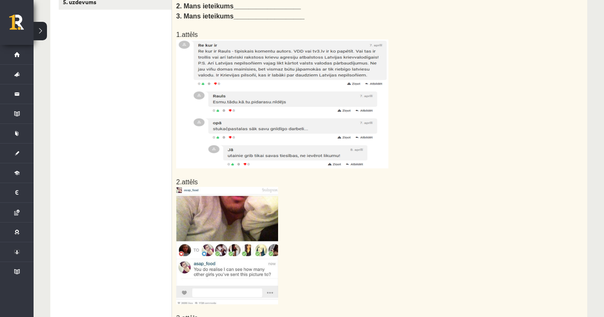
scroll to position [0, 0]
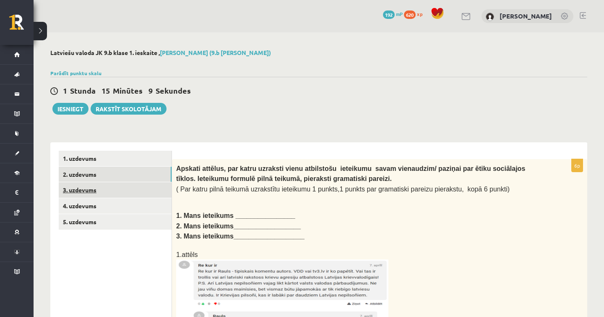
click at [98, 183] on link "3. uzdevums" at bounding box center [115, 190] width 113 height 16
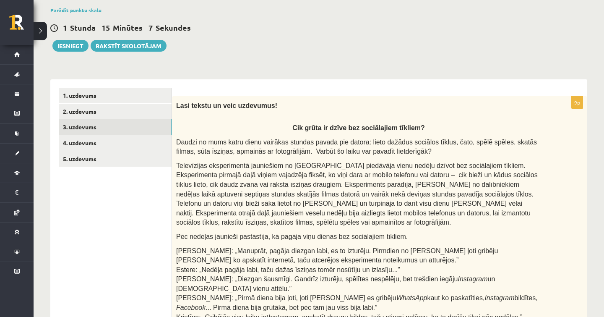
scroll to position [65, 0]
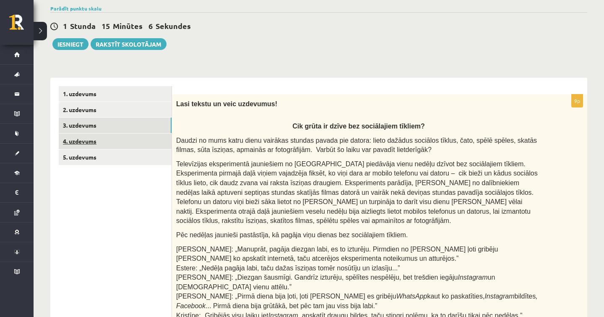
click at [87, 147] on link "4. uzdevums" at bounding box center [115, 141] width 113 height 16
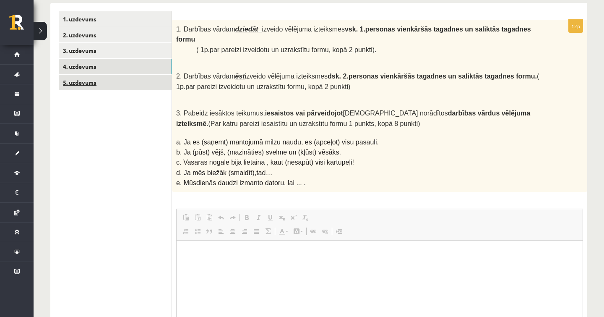
scroll to position [0, 0]
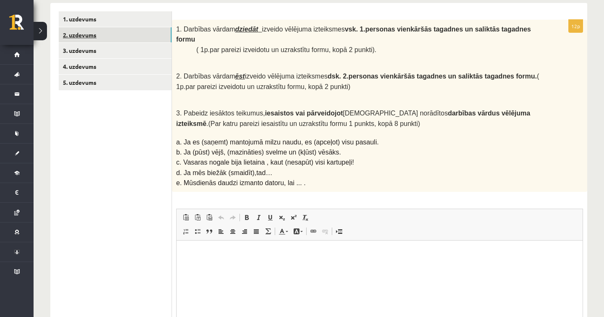
click at [108, 31] on link "2. uzdevums" at bounding box center [115, 35] width 113 height 16
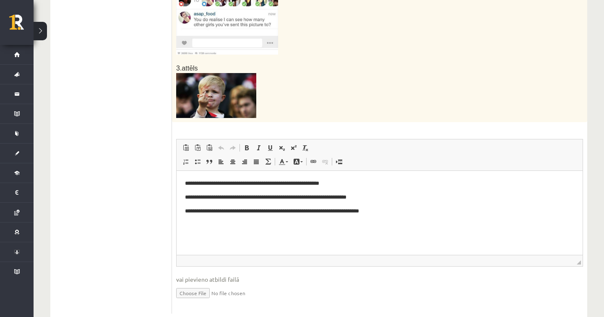
scroll to position [485, 0]
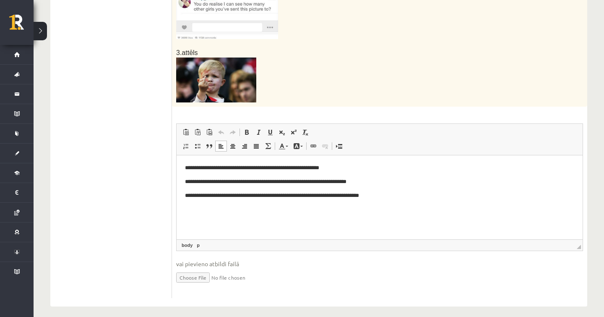
click at [371, 196] on p "**********" at bounding box center [379, 195] width 389 height 8
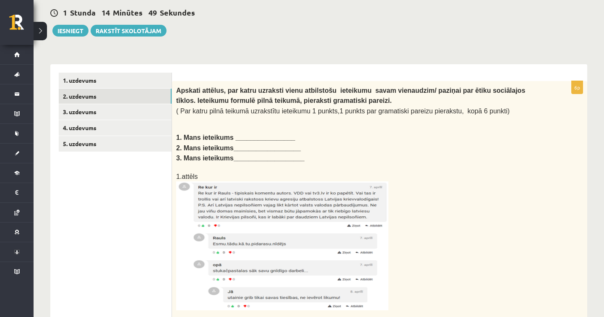
scroll to position [0, 0]
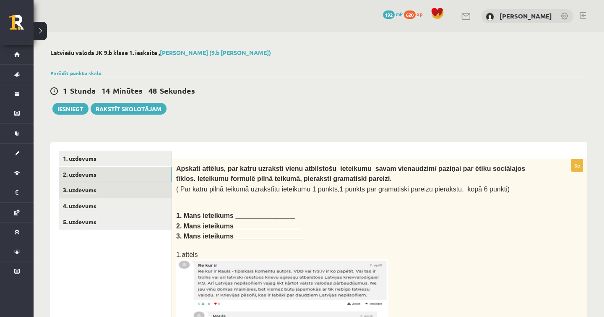
click at [100, 195] on link "3. uzdevums" at bounding box center [115, 190] width 113 height 16
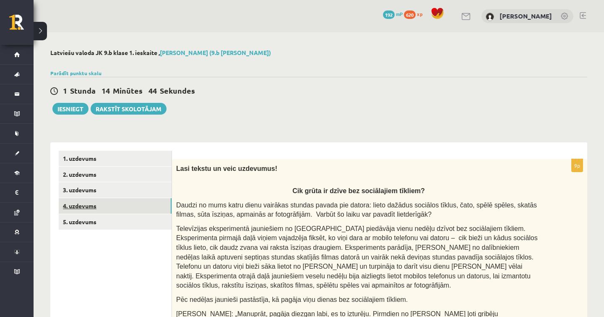
click at [95, 207] on link "4. uzdevums" at bounding box center [115, 206] width 113 height 16
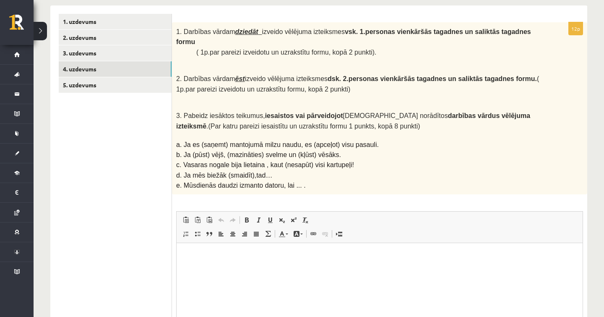
scroll to position [145, 0]
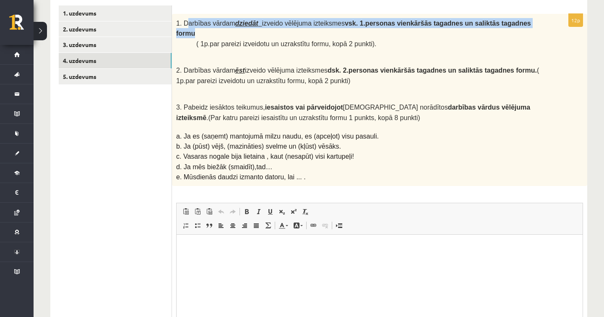
drag, startPoint x: 187, startPoint y: 26, endPoint x: 295, endPoint y: 31, distance: 108.4
click at [295, 31] on p "1. Darbības vārdam dziedāt izveido vēlējuma izteiksmes vsk. 1.personas vienkārš…" at bounding box center [358, 28] width 365 height 21
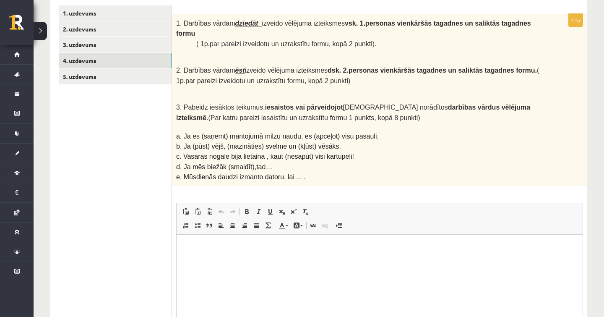
click at [295, 31] on p "1. Darbības vārdam dziedāt izveido vēlējuma izteiksmes vsk. 1.personas vienkārš…" at bounding box center [358, 28] width 365 height 21
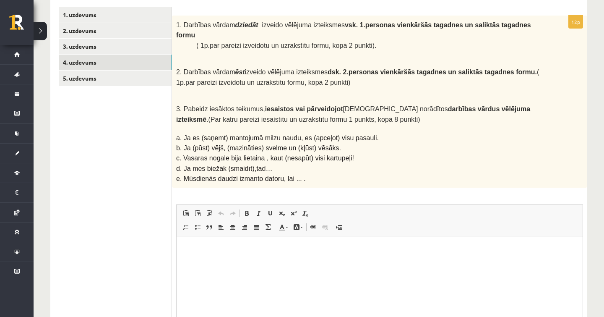
click at [233, 245] on p "Editor, wiswyg-editor-user-answer-47024912473420" at bounding box center [379, 249] width 389 height 9
click at [272, 241] on html "**********" at bounding box center [380, 248] width 406 height 25
click at [260, 251] on p "**********" at bounding box center [379, 249] width 389 height 8
click at [282, 246] on p "**********" at bounding box center [379, 249] width 389 height 8
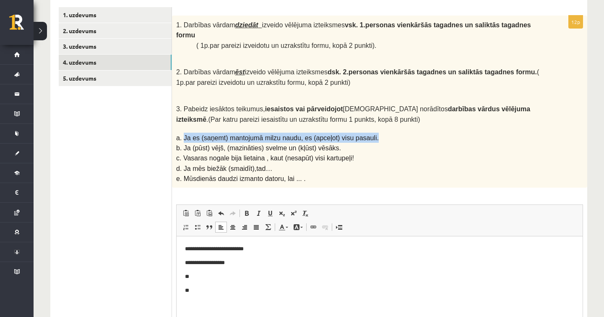
drag, startPoint x: 183, startPoint y: 131, endPoint x: 384, endPoint y: 130, distance: 200.6
click at [384, 133] on p "a. Ja es (saņemt) mantojumā milzu naudu, es (apceļot) visu pasauli." at bounding box center [358, 138] width 365 height 10
copy span "Ja es (saņemt) mantojumā milzu naudu, es (apceļot) visu pasauli."
click at [191, 292] on p "**" at bounding box center [379, 290] width 389 height 8
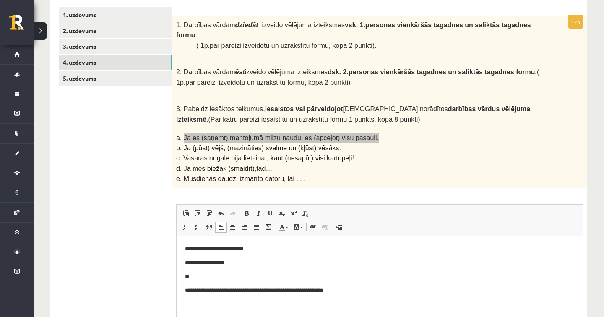
click at [225, 290] on p "**********" at bounding box center [379, 290] width 389 height 8
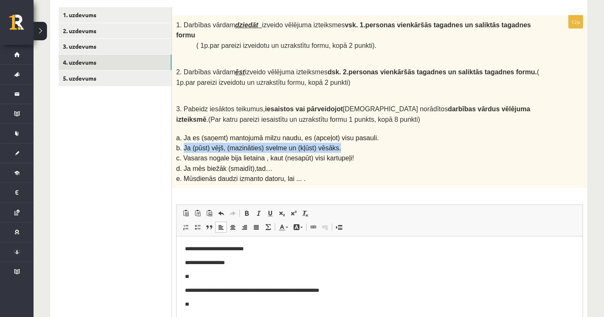
drag, startPoint x: 185, startPoint y: 142, endPoint x: 355, endPoint y: 139, distance: 170.4
click at [355, 143] on p "b. Ja (pūst) vējš, (mazināties) svelme un (kļūst) vēsāks." at bounding box center [358, 148] width 365 height 10
copy span "Ja (pūst) vējš, (mazināties) svelme un (kļūst) vēsāks."
click at [219, 309] on html "**********" at bounding box center [380, 276] width 406 height 81
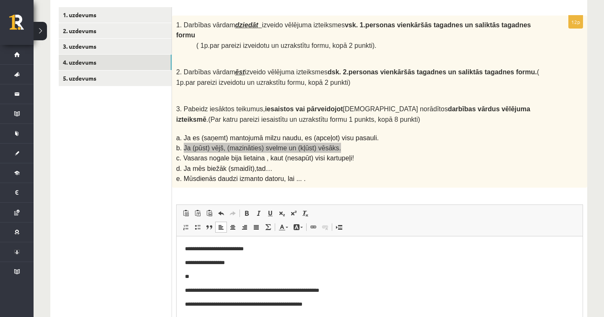
click at [211, 306] on p "**********" at bounding box center [379, 304] width 389 height 8
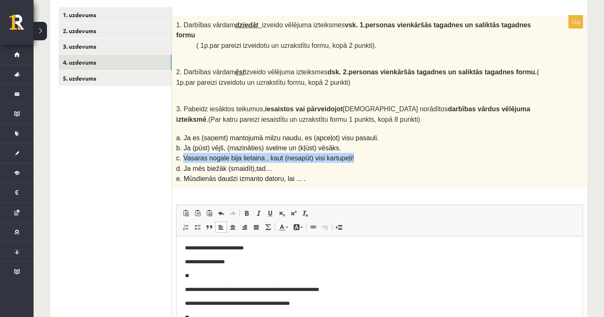
drag, startPoint x: 185, startPoint y: 152, endPoint x: 370, endPoint y: 154, distance: 184.7
click at [370, 154] on p "c. Vasaras nogale bija lietaina , kaut (nesapūt) visi kartupeļi!" at bounding box center [358, 158] width 365 height 10
copy span "Vasaras nogale bija lietaina , kaut (nesapūt) visi kartupeļi!"
click at [241, 316] on p "**" at bounding box center [379, 317] width 389 height 8
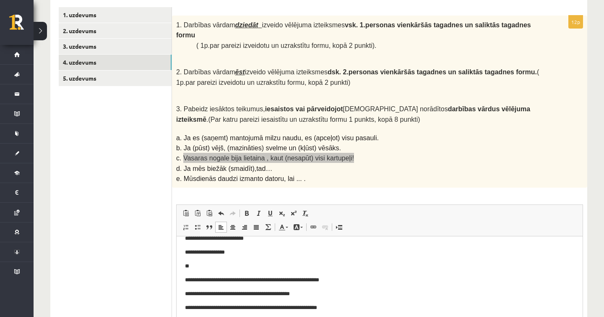
scroll to position [10, 0]
click at [296, 308] on p "**********" at bounding box center [379, 307] width 389 height 8
click at [295, 308] on p "**********" at bounding box center [379, 307] width 389 height 8
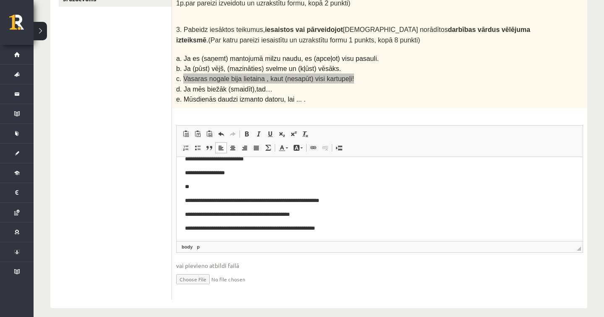
scroll to position [15, 0]
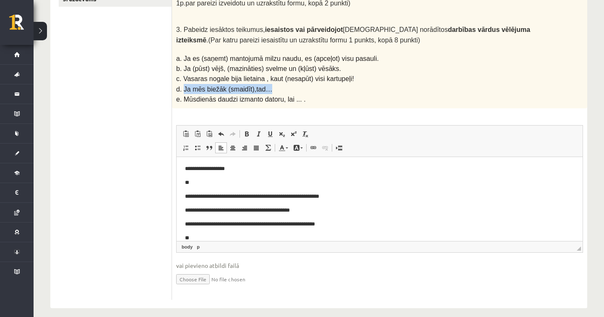
drag, startPoint x: 185, startPoint y: 84, endPoint x: 273, endPoint y: 84, distance: 88.1
click at [272, 86] on span "d. Ja mēs biežāk (smaidīt),tad…" at bounding box center [224, 89] width 96 height 7
copy span "Ja mēs biežāk (smaidīt),tad…"
click at [219, 237] on p "**" at bounding box center [379, 238] width 389 height 8
click at [247, 237] on p "**********" at bounding box center [379, 238] width 389 height 8
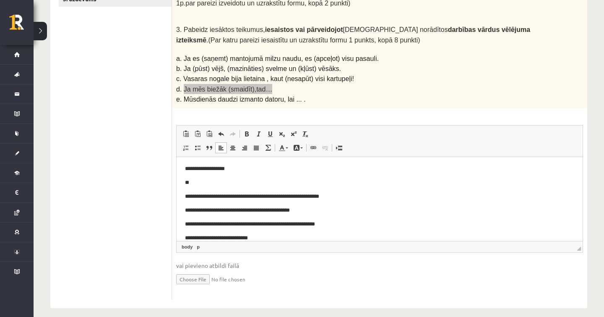
click at [264, 238] on p "**********" at bounding box center [379, 238] width 389 height 8
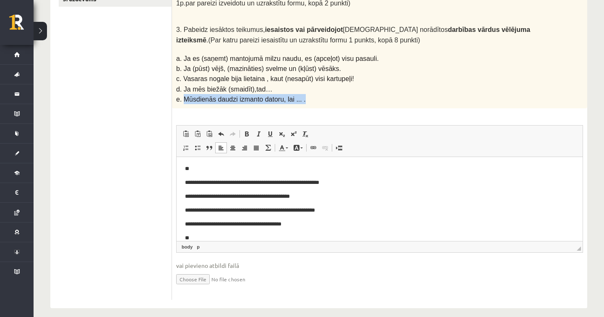
drag, startPoint x: 186, startPoint y: 91, endPoint x: 342, endPoint y: 95, distance: 156.2
click at [342, 95] on p "e. Mūsdienās daudzi izmanto datoru, lai ... ." at bounding box center [358, 99] width 365 height 10
copy span "Mūsdienās daudzi izmanto datoru, lai ... ."
click at [221, 233] on body "**********" at bounding box center [379, 189] width 389 height 105
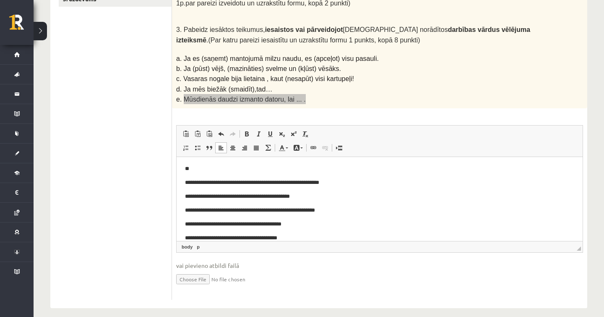
click at [189, 238] on p "**********" at bounding box center [379, 238] width 389 height 8
click at [295, 241] on span "◢ Elements path body p" at bounding box center [380, 246] width 406 height 11
click at [298, 238] on p "**********" at bounding box center [379, 238] width 389 height 8
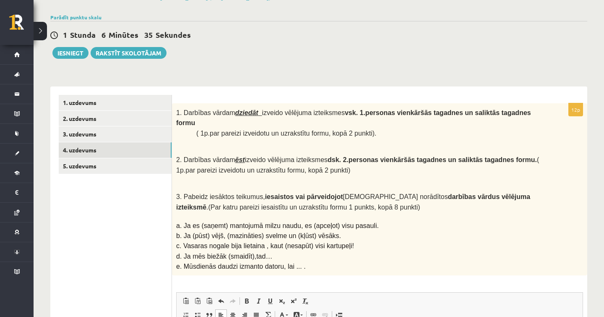
scroll to position [0, 0]
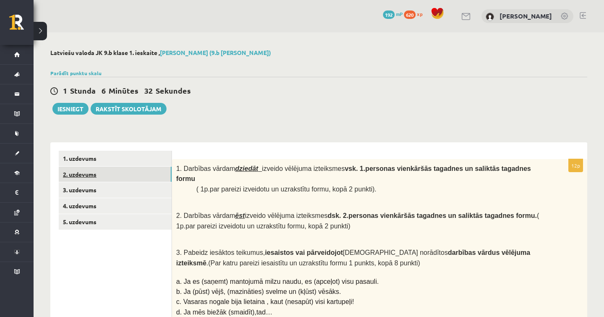
click at [97, 173] on link "2. uzdevums" at bounding box center [115, 175] width 113 height 16
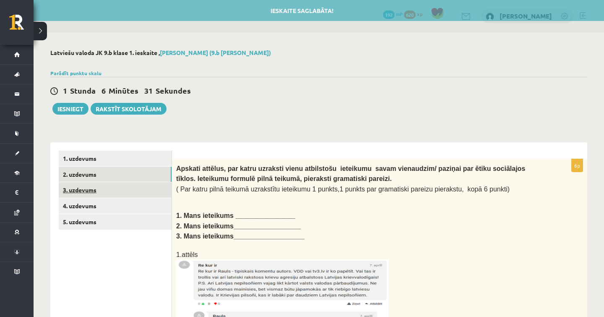
click at [89, 190] on link "3. uzdevums" at bounding box center [115, 190] width 113 height 16
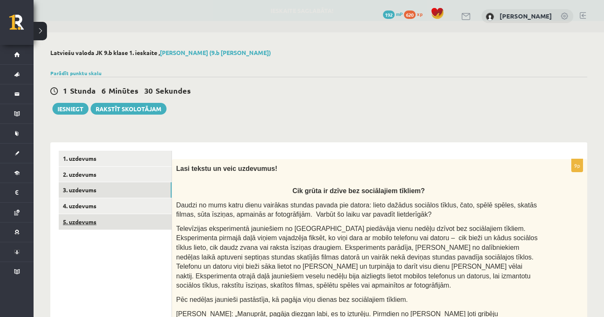
click at [97, 223] on link "5. uzdevums" at bounding box center [115, 222] width 113 height 16
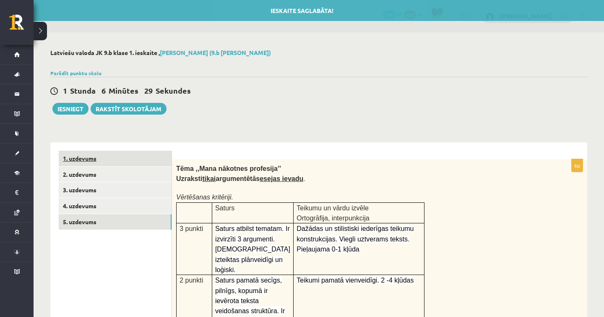
click at [87, 159] on link "1. uzdevums" at bounding box center [115, 159] width 113 height 16
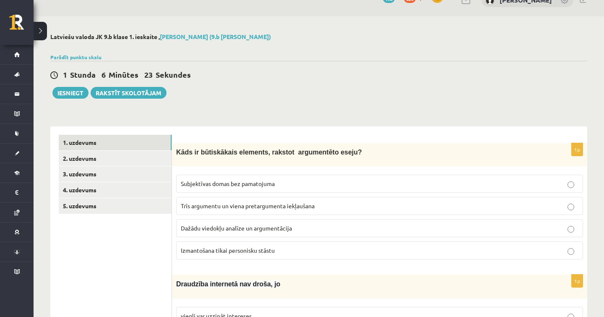
scroll to position [18, 0]
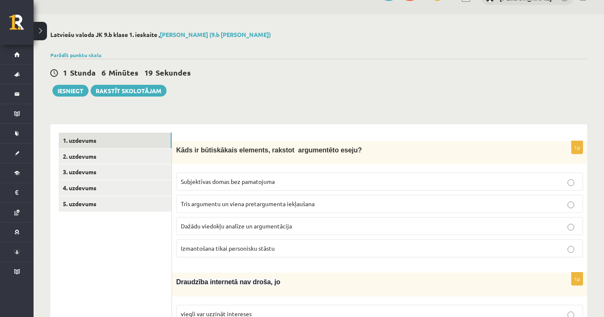
click at [187, 209] on label "Trīs argumentu un viena pretargumenta iekļaušana" at bounding box center [379, 204] width 407 height 18
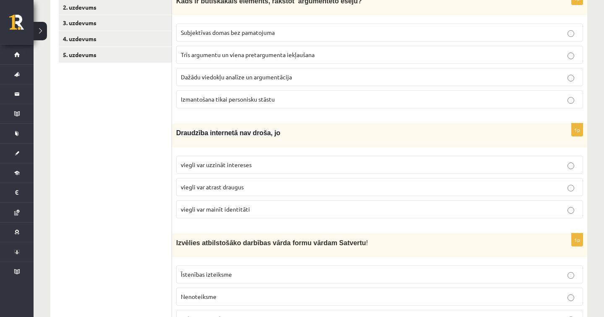
scroll to position [167, 0]
click at [240, 203] on label "viegli var mainīt identitāti" at bounding box center [379, 209] width 407 height 18
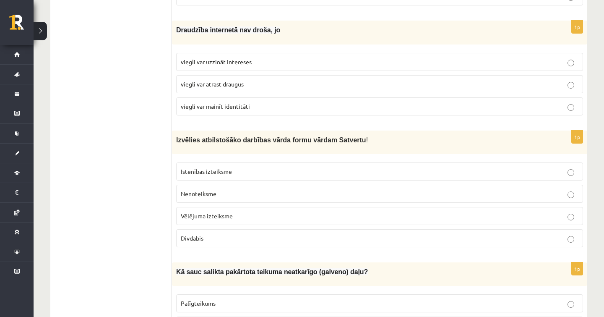
scroll to position [276, 0]
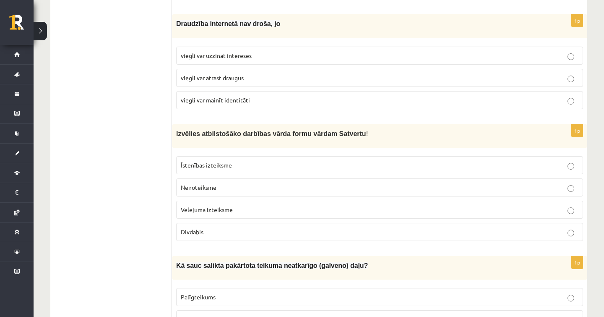
click at [199, 209] on span "Vēlējuma izteiksme" at bounding box center [207, 210] width 52 height 8
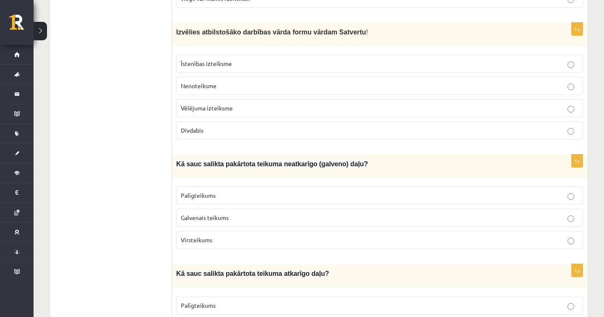
scroll to position [378, 0]
click at [231, 235] on p "Virsteikums" at bounding box center [380, 239] width 398 height 9
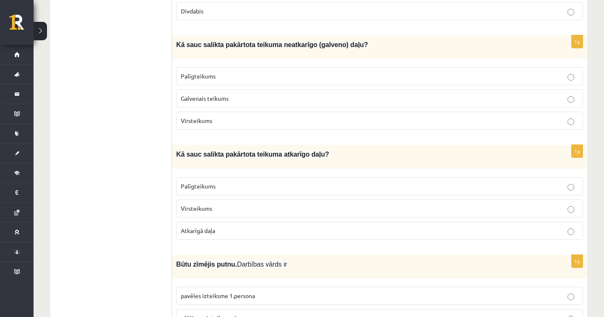
scroll to position [498, 0]
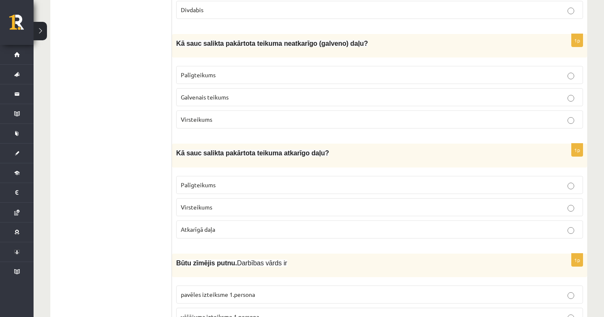
click at [238, 184] on p "Palīgteikums" at bounding box center [380, 184] width 398 height 9
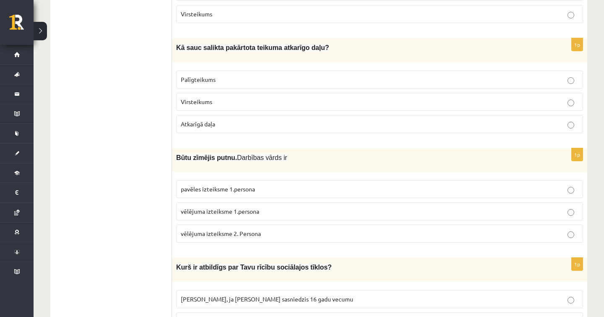
scroll to position [604, 0]
click at [222, 184] on span "pavēles izteiksme 1.persona" at bounding box center [218, 188] width 74 height 8
click at [217, 214] on label "vēlējuma izteiksme 1.persona" at bounding box center [379, 210] width 407 height 18
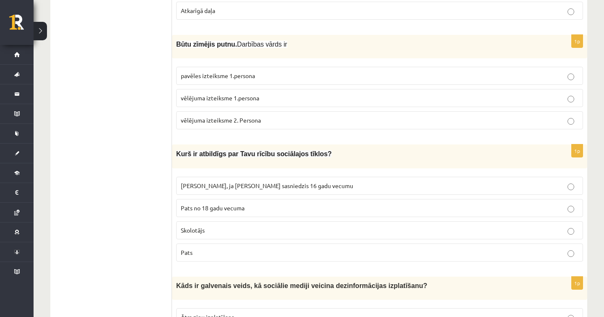
scroll to position [720, 0]
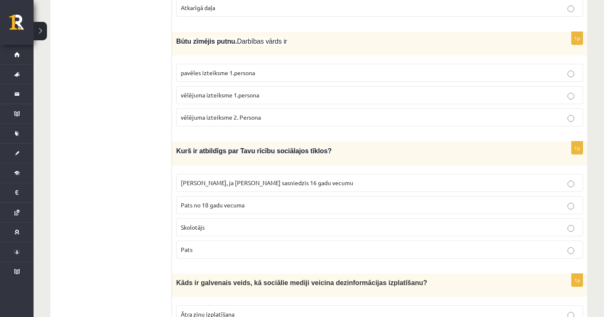
click at [217, 245] on p "Pats" at bounding box center [380, 249] width 398 height 9
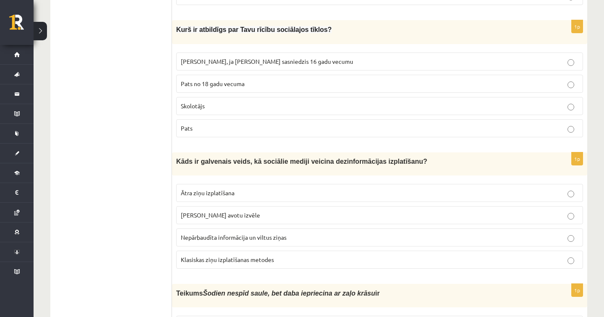
scroll to position [841, 0]
click at [221, 234] on span "Nepārbaudīta informācija un viltus ziņas" at bounding box center [234, 237] width 106 height 8
click at [224, 250] on label "Klasiskas ziņu izplatīšanas metodes" at bounding box center [379, 259] width 407 height 18
click at [223, 234] on span "Nepārbaudīta informācija un viltus ziņas" at bounding box center [234, 237] width 106 height 8
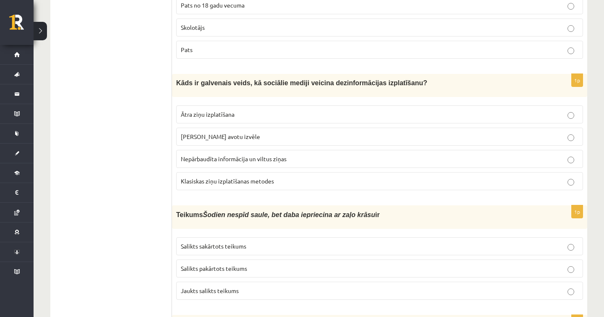
scroll to position [920, 0]
click at [255, 241] on p "Salikts sakārtots teikums" at bounding box center [380, 245] width 398 height 9
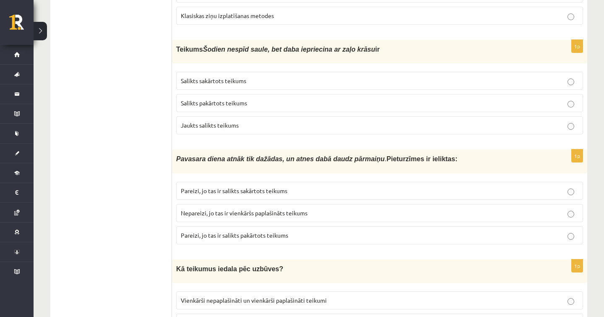
scroll to position [1091, 0]
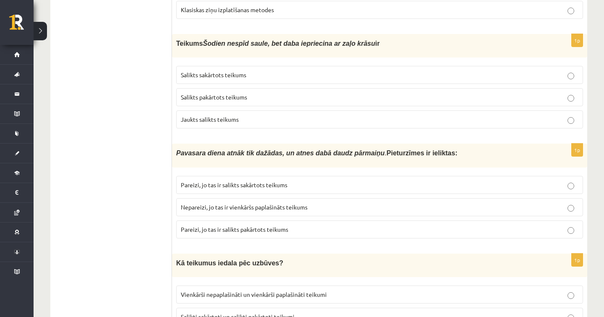
click at [231, 203] on span "Nepareizi, jo tas ir vienkāršs paplašināts teikums" at bounding box center [244, 207] width 127 height 8
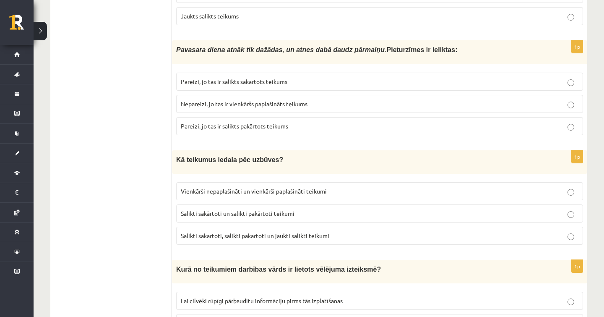
scroll to position [1194, 0]
click at [282, 232] on span "Salikti sakārtoti, salikti pakārtoti un jaukti salikti teikumi" at bounding box center [255, 236] width 149 height 8
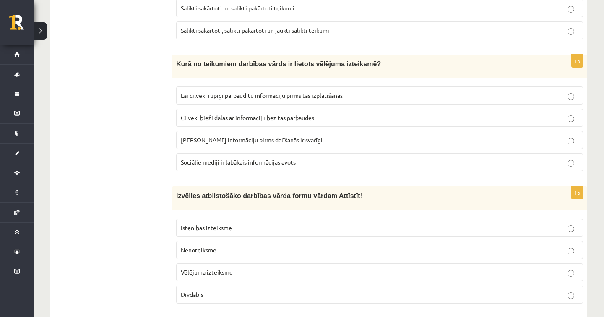
scroll to position [1398, 0]
click at [253, 137] on span "[PERSON_NAME] informāciju pirms dalīšanās ir svarīgi" at bounding box center [252, 141] width 142 height 8
click at [278, 115] on span "Cilvēki bieži dalās ar informāciju bez tās pārbaudes" at bounding box center [247, 119] width 133 height 8
click at [303, 92] on span "Lai cilvēki rūpīgi pārbaudītu informāciju pirms tās izplatīšanas" at bounding box center [262, 96] width 162 height 8
click at [303, 117] on label "Cilvēki bieži dalās ar informāciju bez tās pārbaudes" at bounding box center [379, 119] width 407 height 18
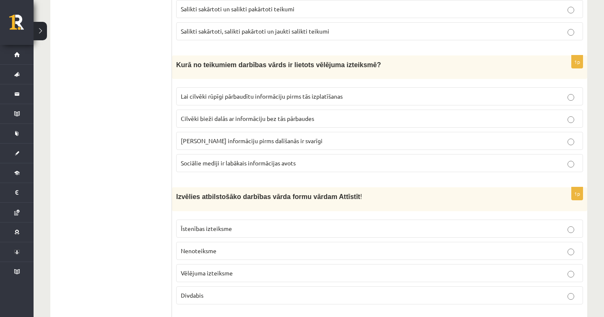
click at [250, 94] on p "Lai cilvēki rūpīgi pārbaudītu informāciju pirms tās izplatīšanas" at bounding box center [380, 96] width 398 height 9
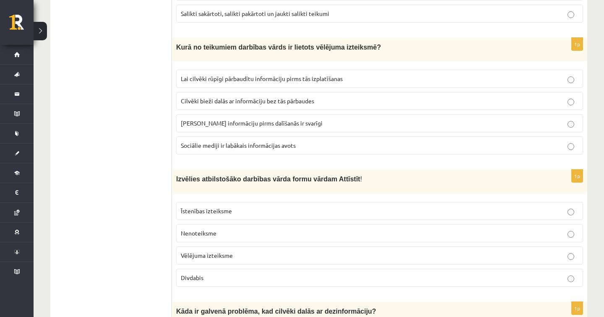
scroll to position [1437, 0]
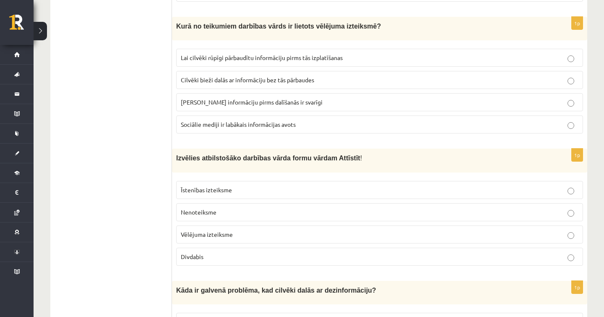
click at [388, 181] on label "Īstenības izteiksme" at bounding box center [379, 190] width 407 height 18
click at [252, 203] on label "Nenoteiksme" at bounding box center [379, 212] width 407 height 18
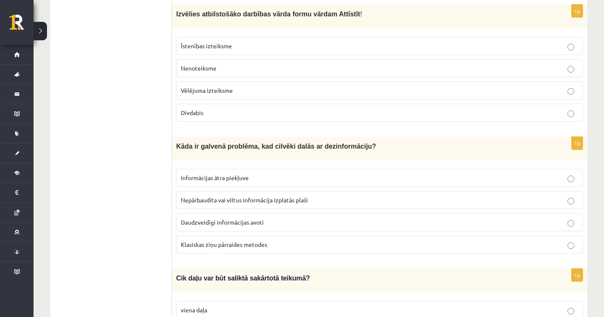
scroll to position [1582, 0]
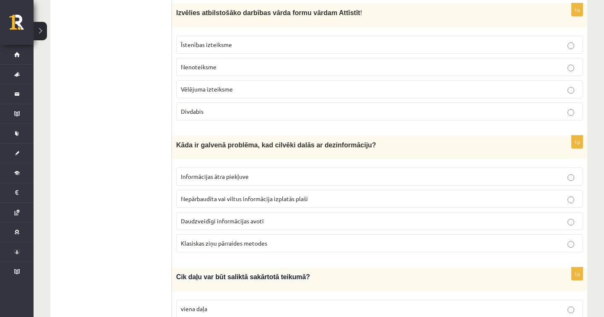
click at [250, 195] on span "Nepārbaudīta vai viltus informācija izplatās plaši" at bounding box center [244, 199] width 127 height 8
click at [262, 217] on span "Daudzveidīgi informācijas avoti" at bounding box center [222, 221] width 83 height 8
click at [257, 234] on label "Klasiskas ziņu pārraides metodes" at bounding box center [379, 243] width 407 height 18
click at [306, 195] on span "Nepārbaudīta vai viltus informācija izplatās plaši" at bounding box center [244, 199] width 127 height 8
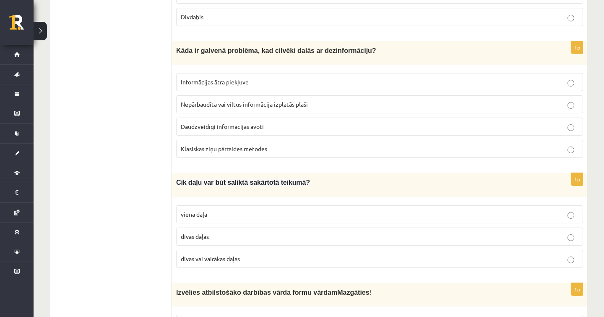
scroll to position [1680, 0]
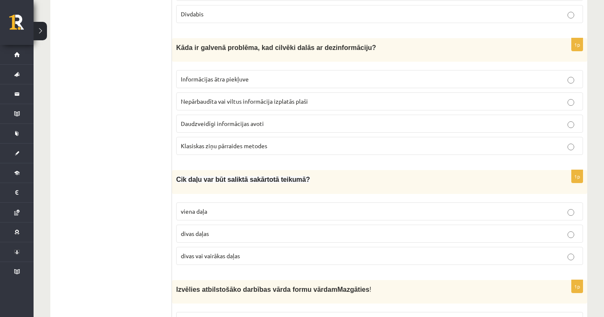
click at [219, 252] on label "divas vai vairākas daļas" at bounding box center [379, 256] width 407 height 18
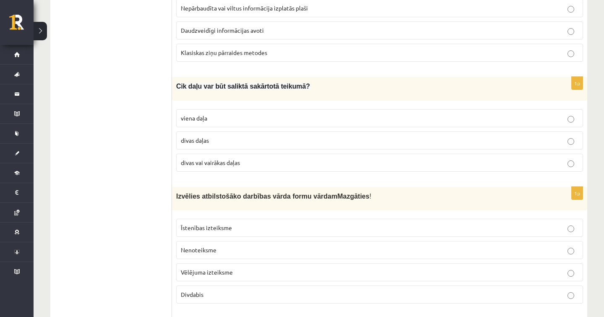
scroll to position [1790, 0]
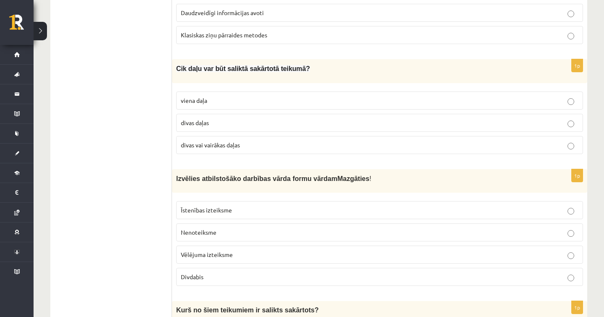
click at [243, 228] on p "Nenoteiksme" at bounding box center [380, 232] width 398 height 9
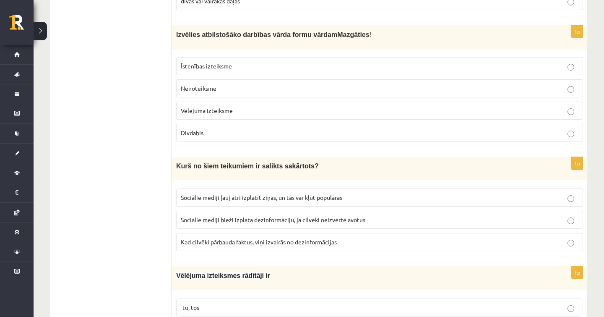
scroll to position [1938, 0]
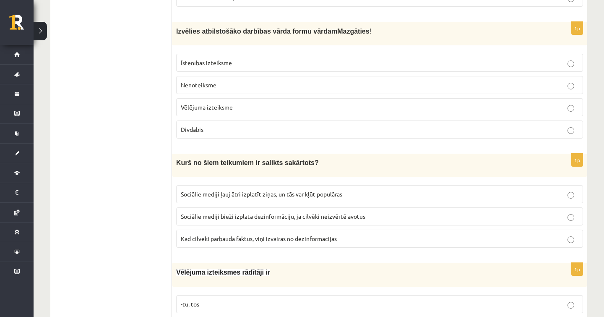
drag, startPoint x: 274, startPoint y: 225, endPoint x: 274, endPoint y: 214, distance: 11.3
click at [274, 214] on fieldset "Sociālie mediji ļauj ātri izplatīt ziņas, un tās var kļūt populāras Sociālie me…" at bounding box center [379, 215] width 407 height 69
click at [272, 190] on label "Sociālie mediji ļauj ātri izplatīt ziņas, un tās var kļūt populāras" at bounding box center [379, 194] width 407 height 18
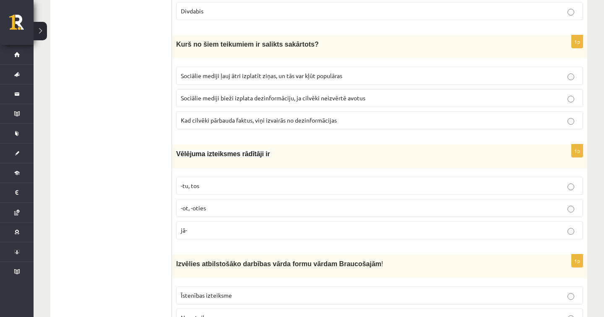
scroll to position [2063, 0]
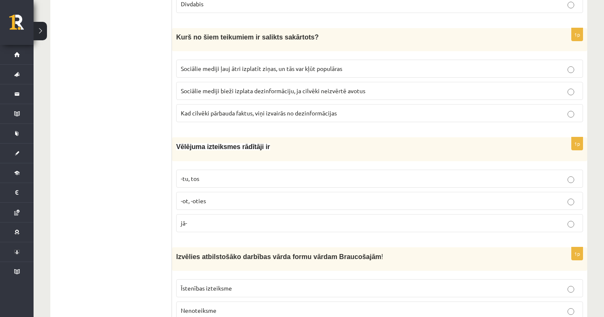
click at [207, 174] on p "-tu, tos" at bounding box center [380, 178] width 398 height 9
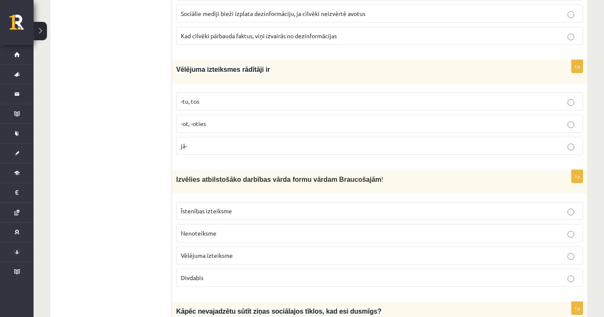
scroll to position [2142, 0]
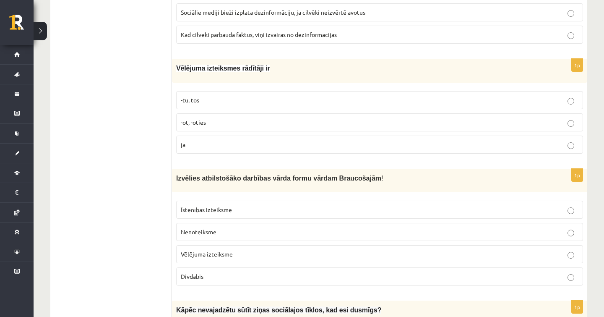
click at [193, 272] on span "Divdabis" at bounding box center [192, 276] width 23 height 8
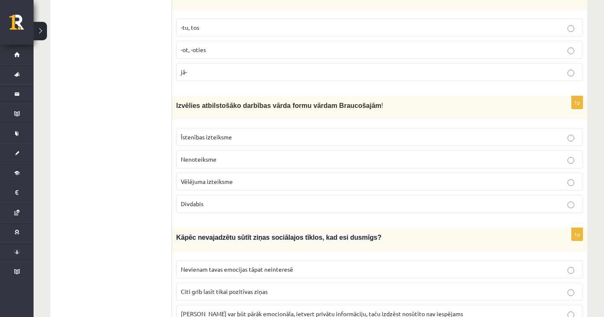
scroll to position [2242, 0]
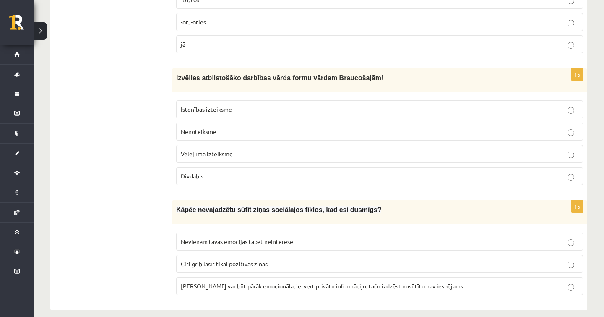
click at [225, 282] on span "[PERSON_NAME] var būt pārāk emocionāla, ietvert privātu informāciju, taču izdzē…" at bounding box center [322, 286] width 282 height 8
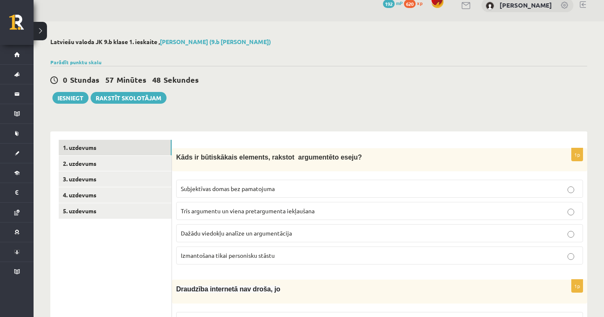
scroll to position [0, 0]
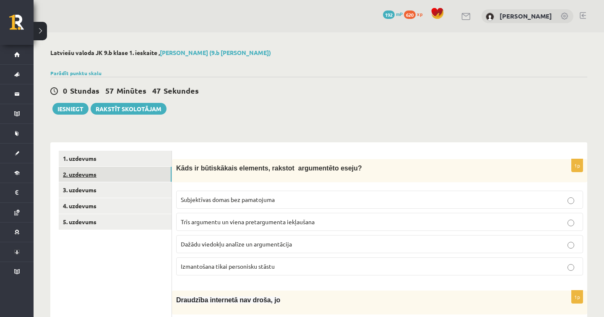
click at [115, 169] on link "2. uzdevums" at bounding box center [115, 175] width 113 height 16
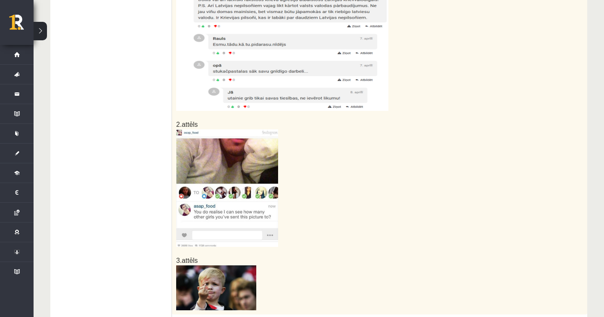
scroll to position [111, 0]
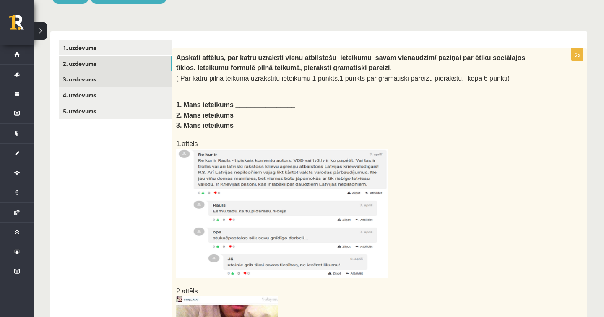
click at [66, 75] on link "3. uzdevums" at bounding box center [115, 79] width 113 height 16
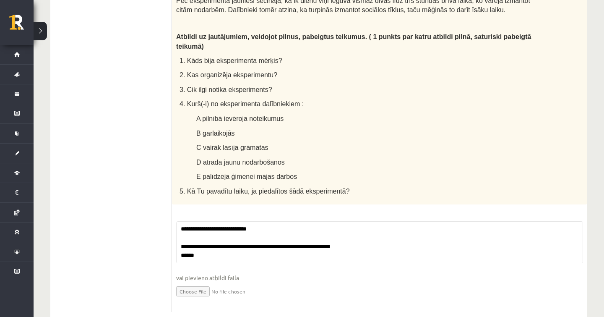
scroll to position [0, 0]
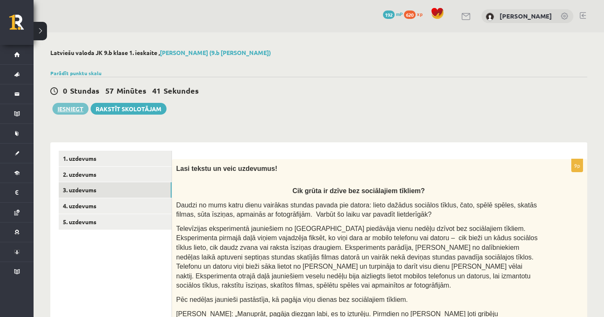
click at [73, 111] on button "Iesniegt" at bounding box center [70, 109] width 36 height 12
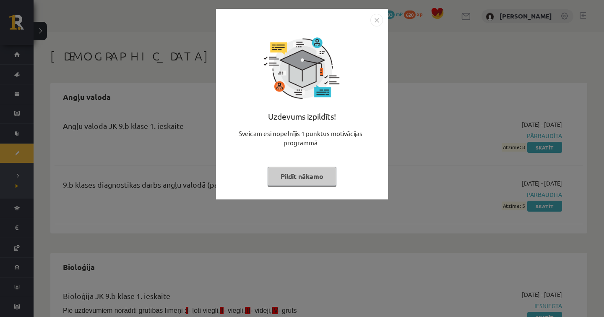
click at [323, 167] on button "Pildīt nākamo" at bounding box center [302, 176] width 69 height 19
